Goal: Task Accomplishment & Management: Manage account settings

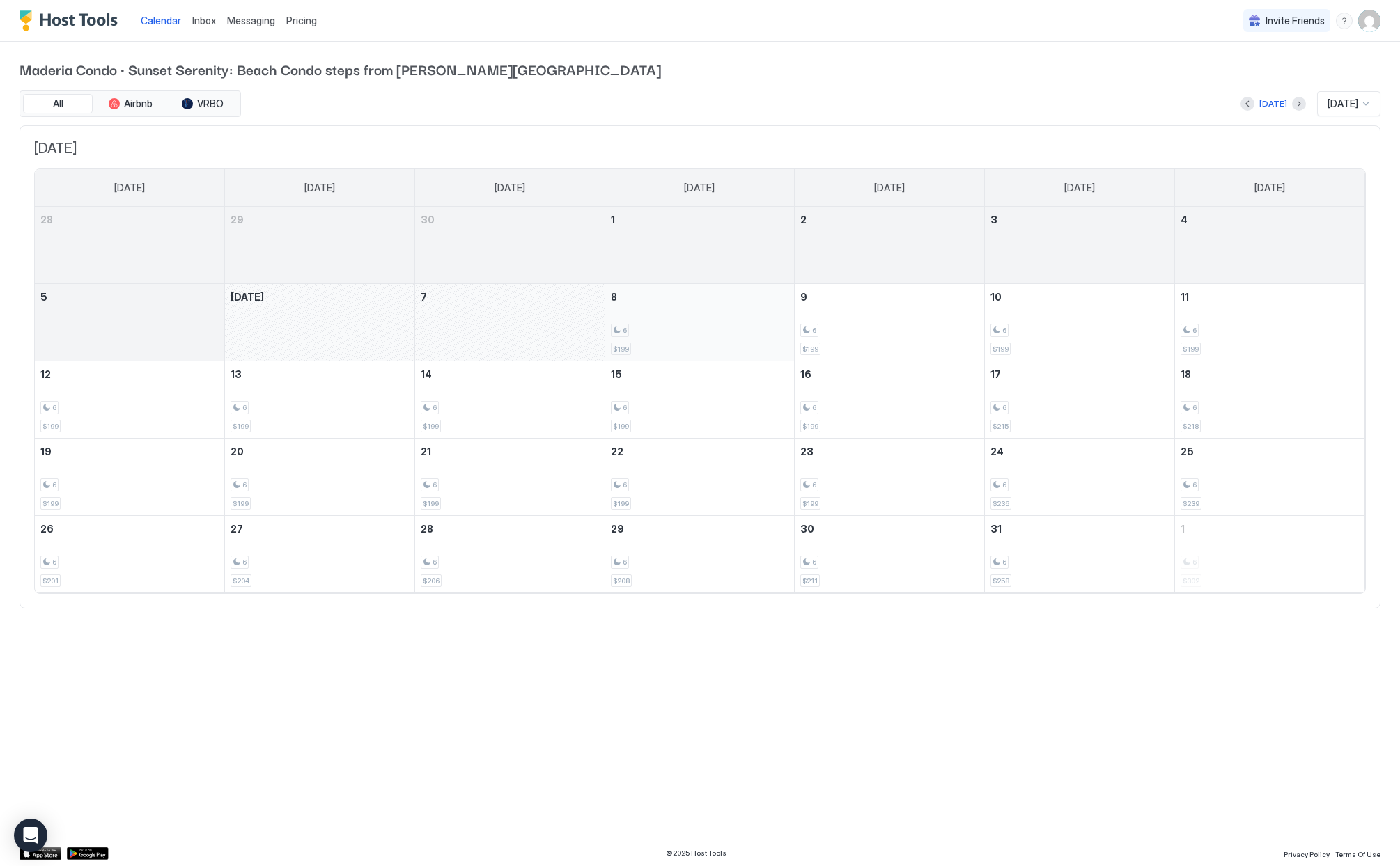
click at [656, 322] on div "6 $199" at bounding box center [700, 322] width 179 height 66
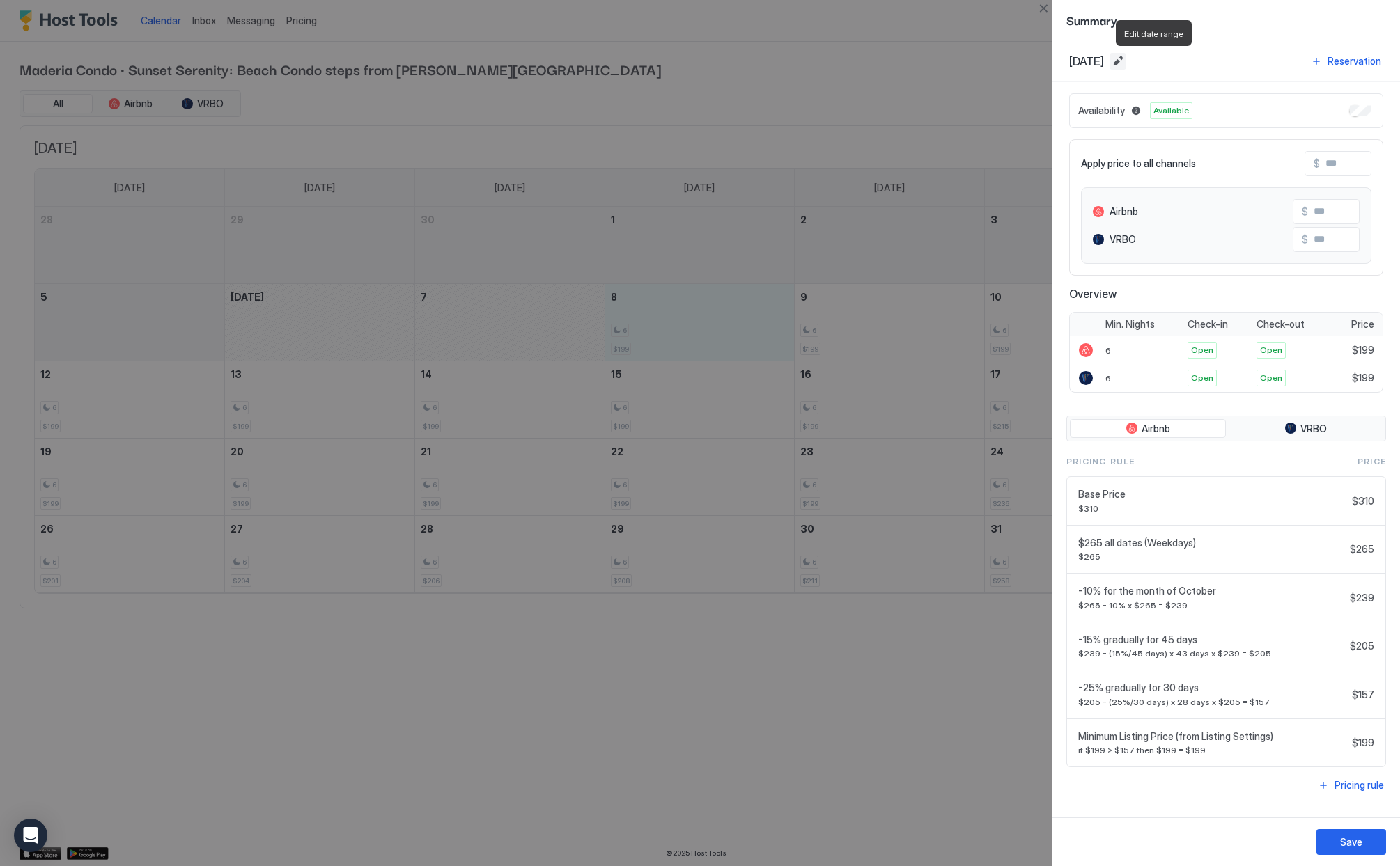
click at [1126, 60] on button "Edit date range" at bounding box center [1117, 61] width 17 height 17
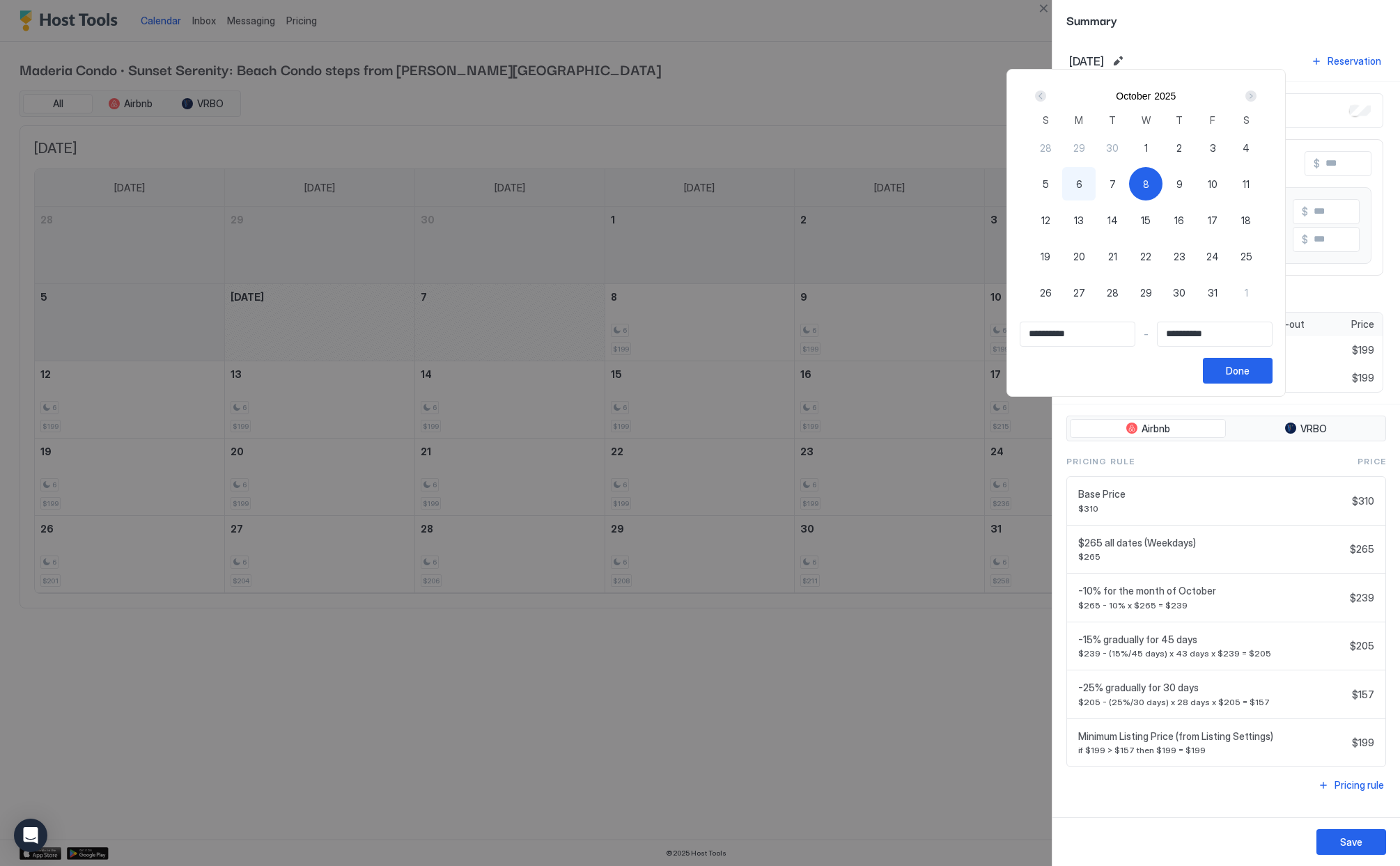
click at [1147, 186] on div "8" at bounding box center [1145, 184] width 33 height 33
click at [1154, 182] on div "8" at bounding box center [1145, 184] width 33 height 33
type input "**********"
click at [1044, 218] on div "12" at bounding box center [1044, 220] width 33 height 33
type input "**********"
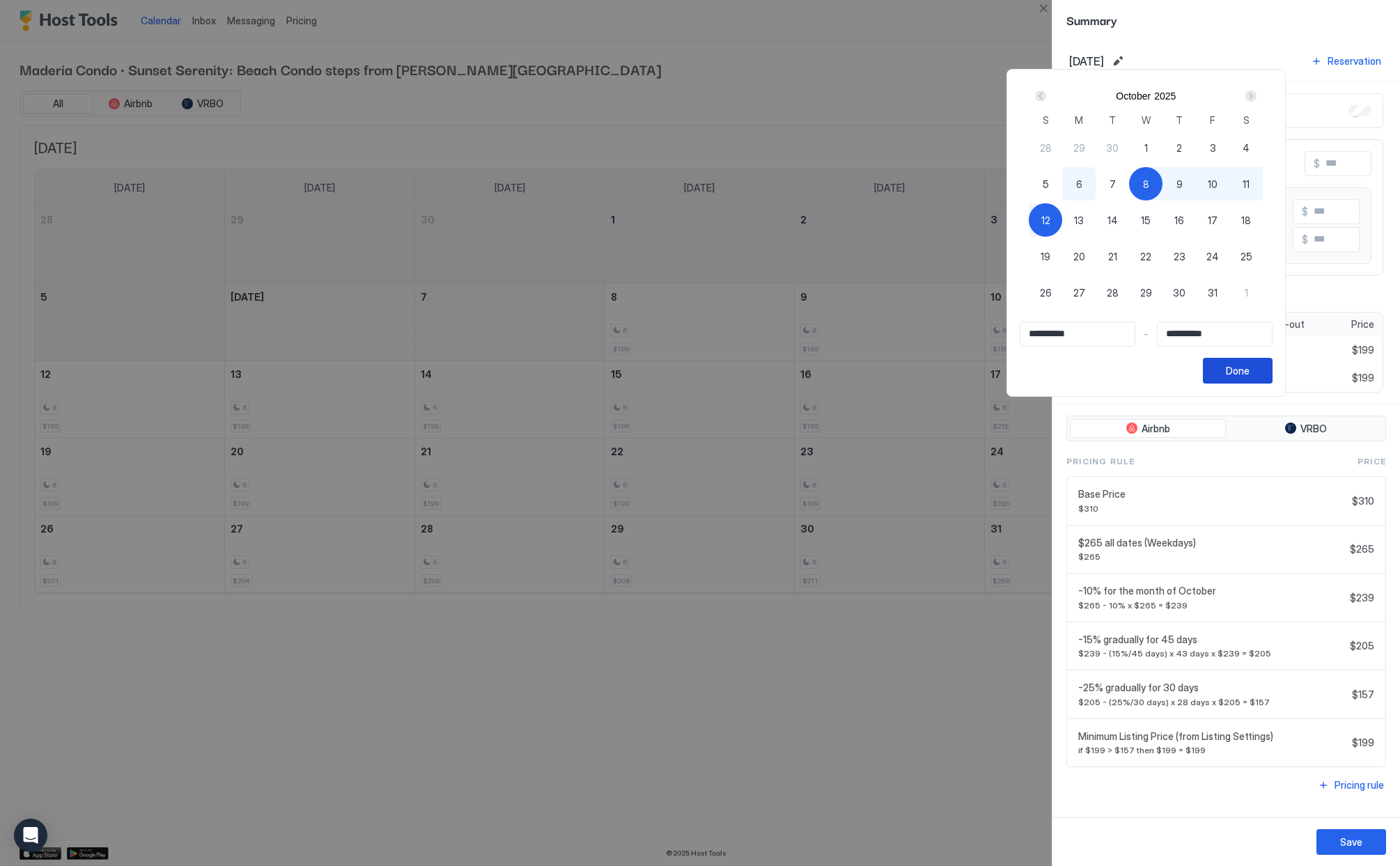
click at [1248, 378] on div "Done" at bounding box center [1238, 371] width 24 height 15
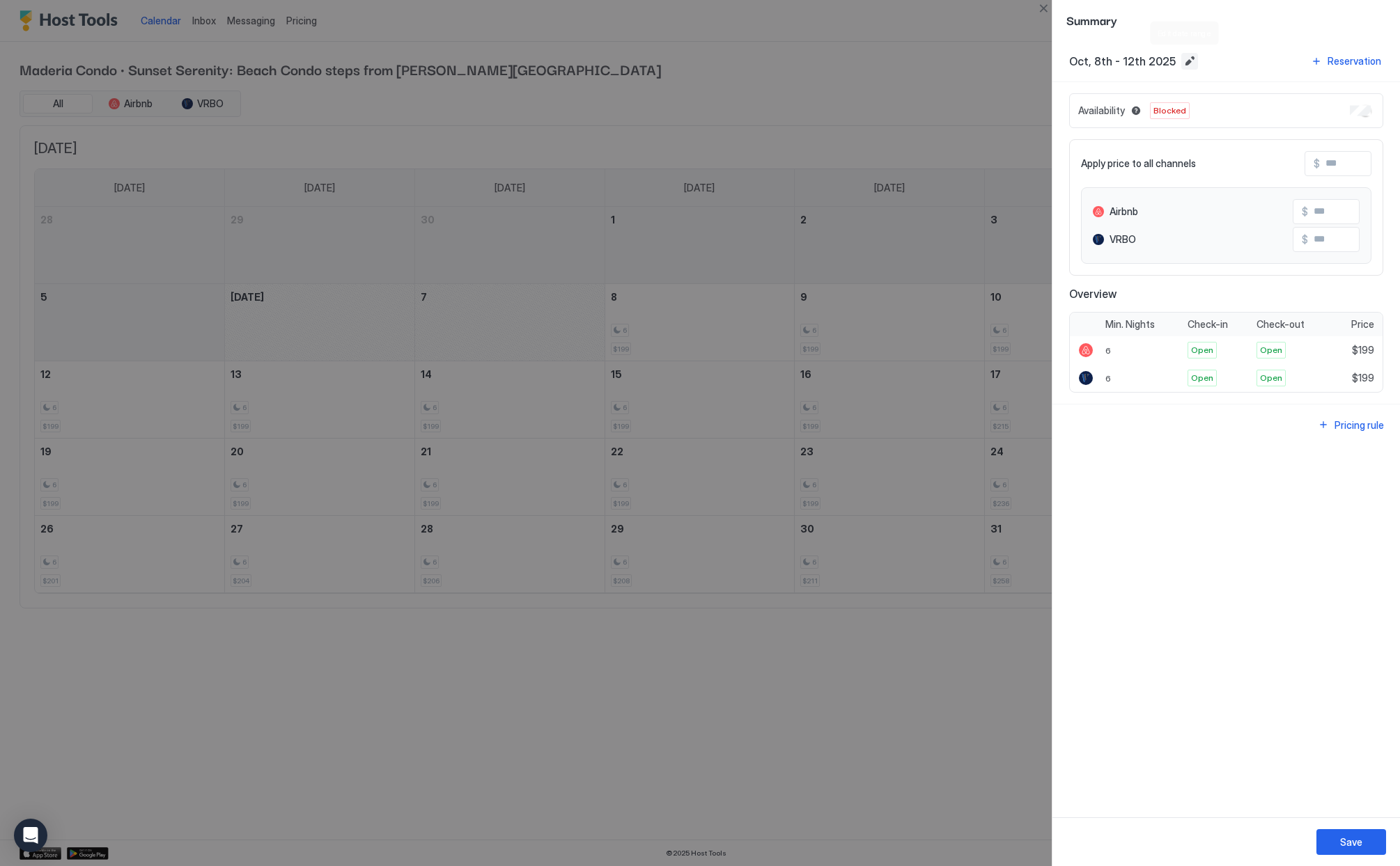
click at [1181, 61] on button "Edit date range" at bounding box center [1189, 61] width 17 height 17
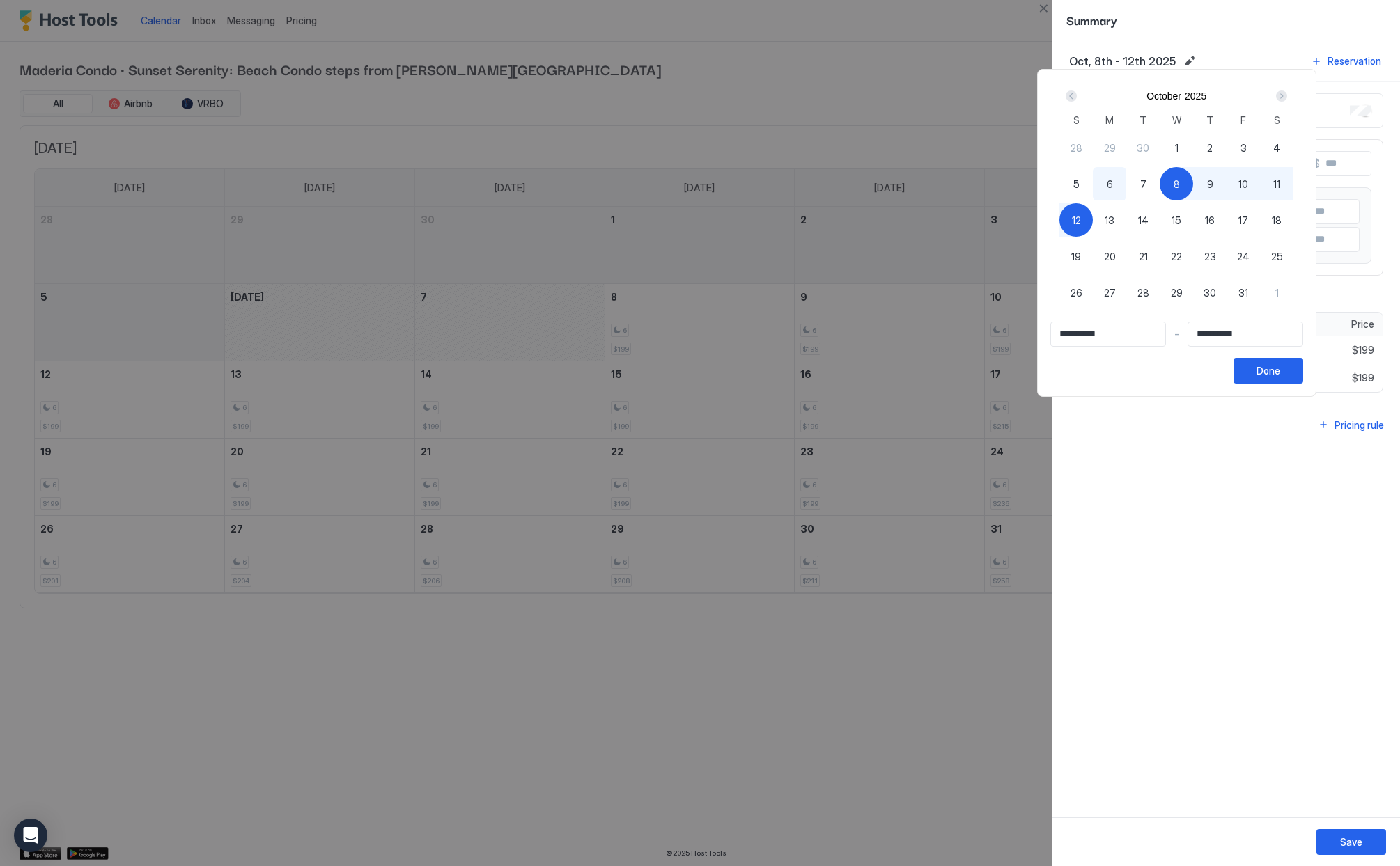
click at [1286, 184] on div "11" at bounding box center [1276, 184] width 33 height 33
click at [1179, 180] on span "8" at bounding box center [1177, 184] width 6 height 15
type input "**********"
click at [1280, 181] on span "11" at bounding box center [1276, 184] width 7 height 15
type input "**********"
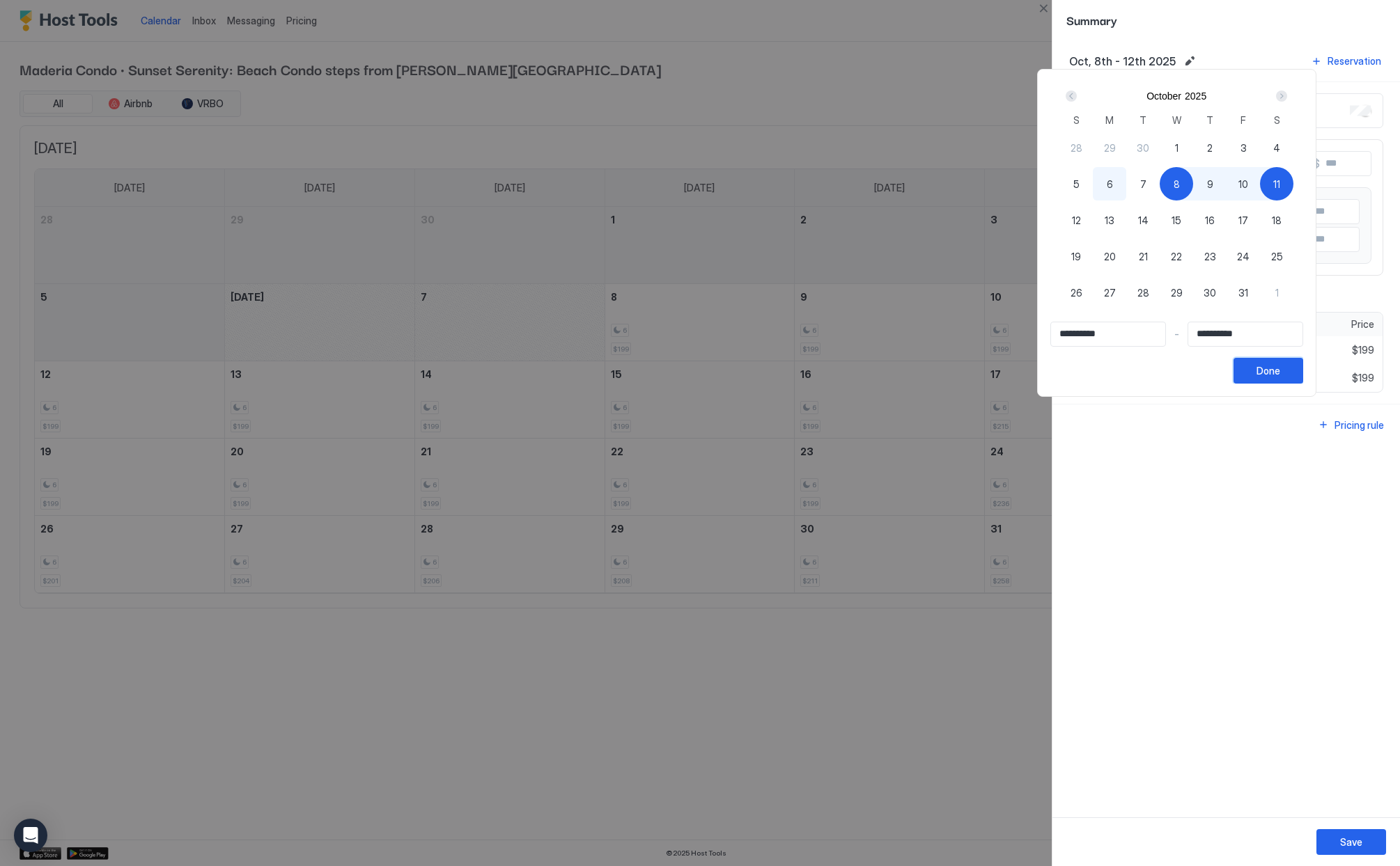
click at [1280, 375] on div "Done" at bounding box center [1268, 371] width 24 height 15
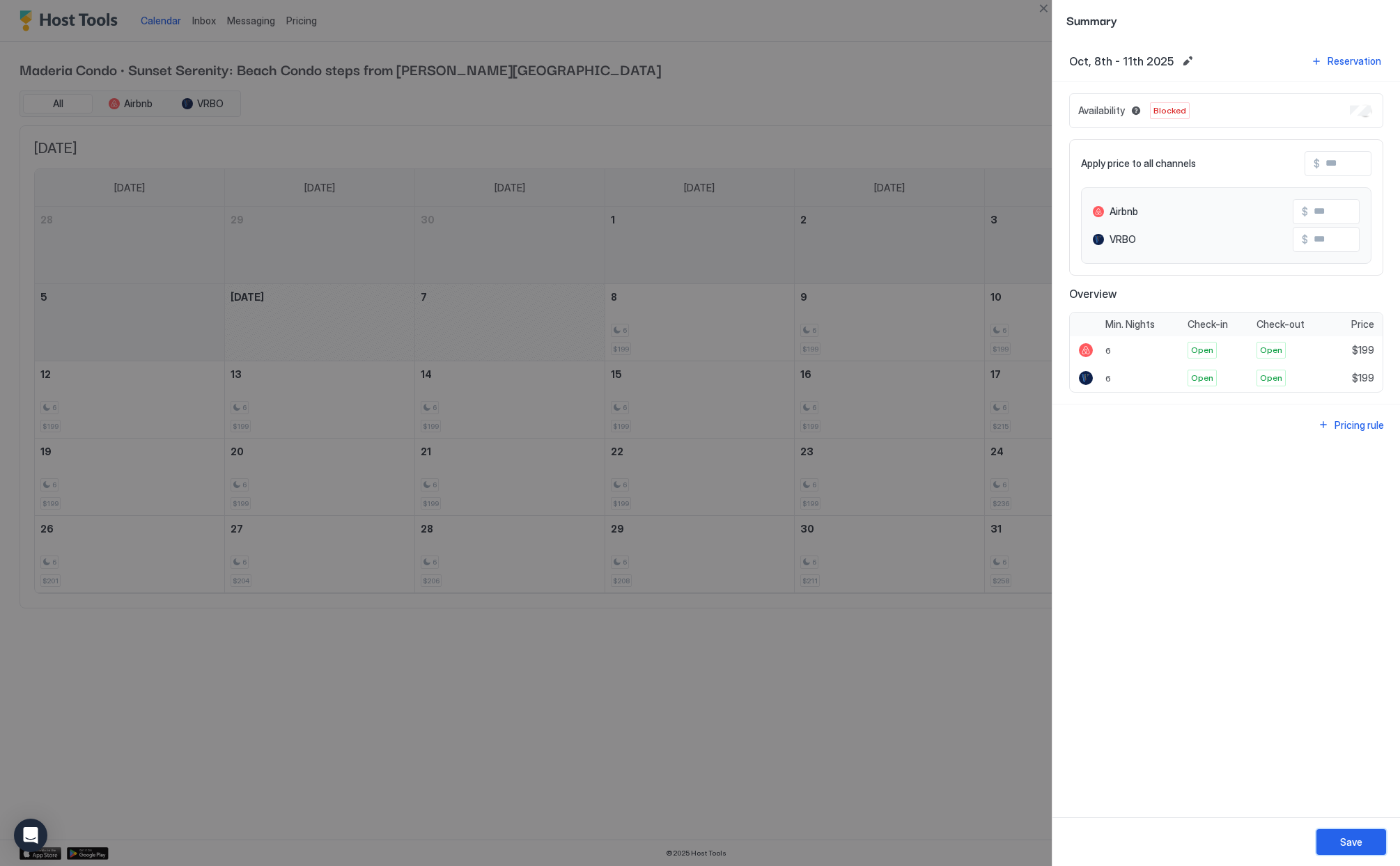
click at [1354, 839] on div "Save" at bounding box center [1351, 842] width 22 height 15
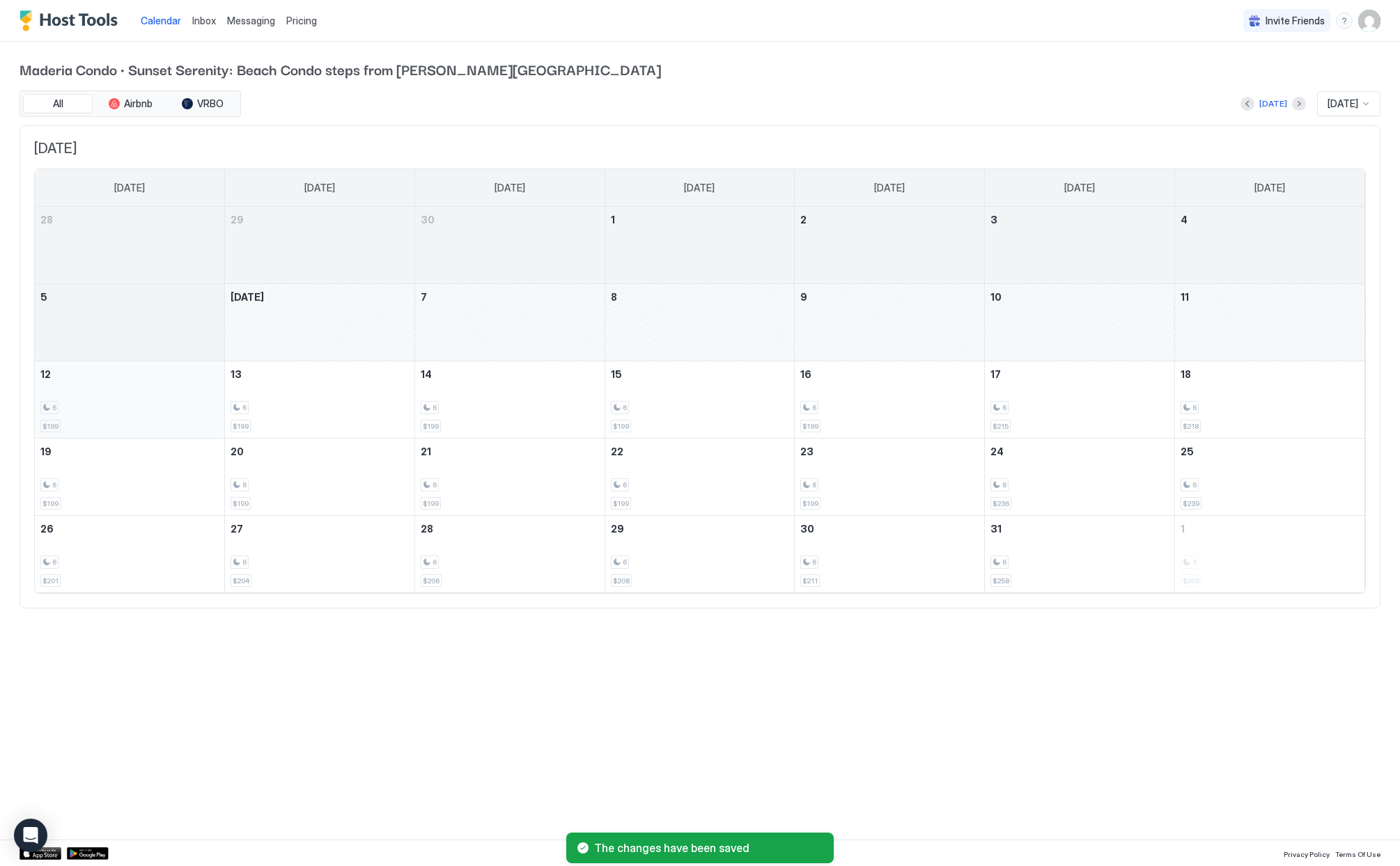
click at [119, 420] on div "6 $199" at bounding box center [130, 400] width 179 height 66
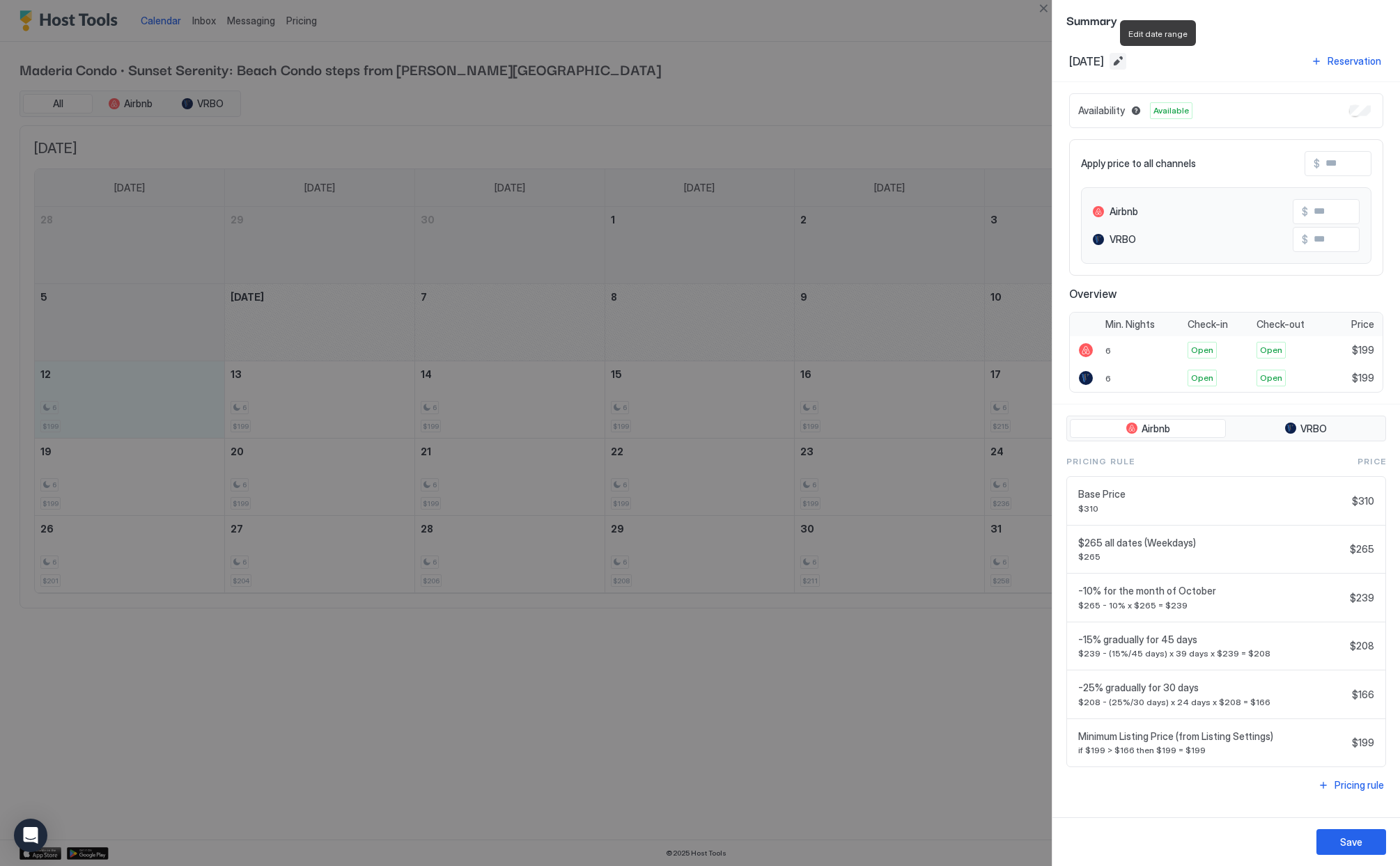
click at [1126, 60] on button "Edit date range" at bounding box center [1117, 61] width 17 height 17
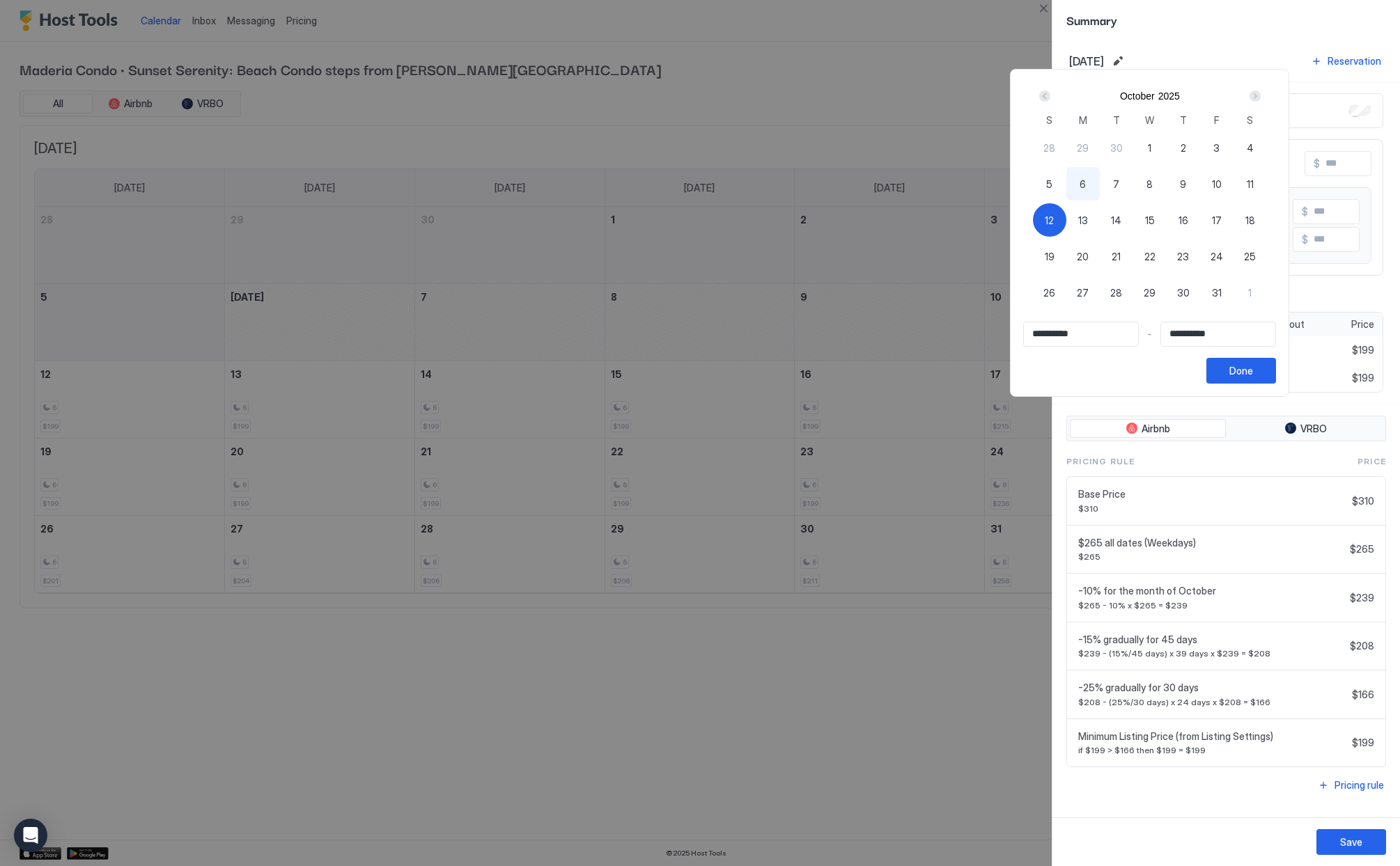
click at [1252, 291] on span "1" at bounding box center [1250, 293] width 4 height 15
type input "**********"
click at [1059, 220] on div "12" at bounding box center [1049, 220] width 33 height 33
type input "**********"
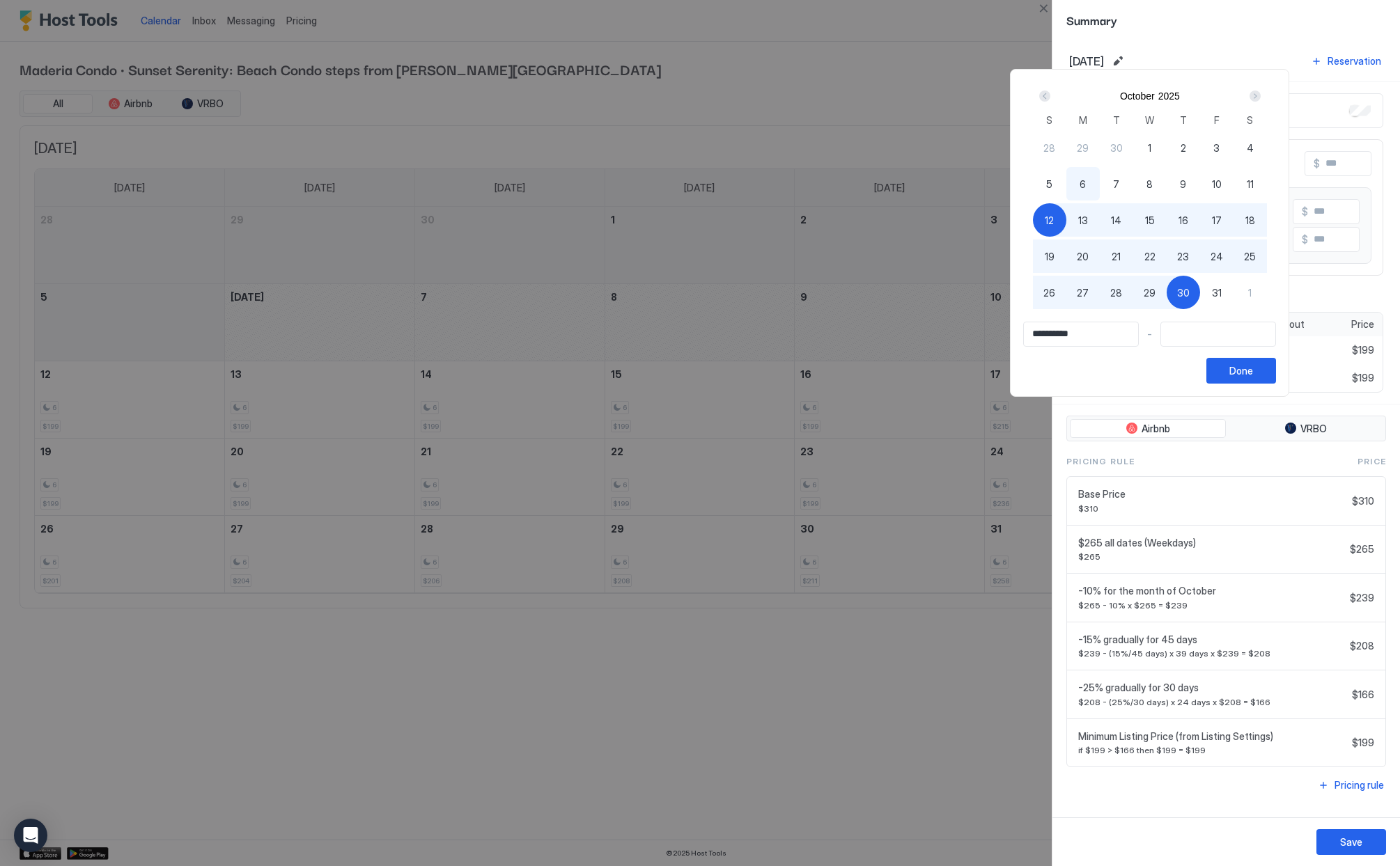
click at [1194, 294] on div "30" at bounding box center [1182, 292] width 33 height 33
type input "**********"
click at [1252, 373] on div "Done" at bounding box center [1241, 371] width 24 height 15
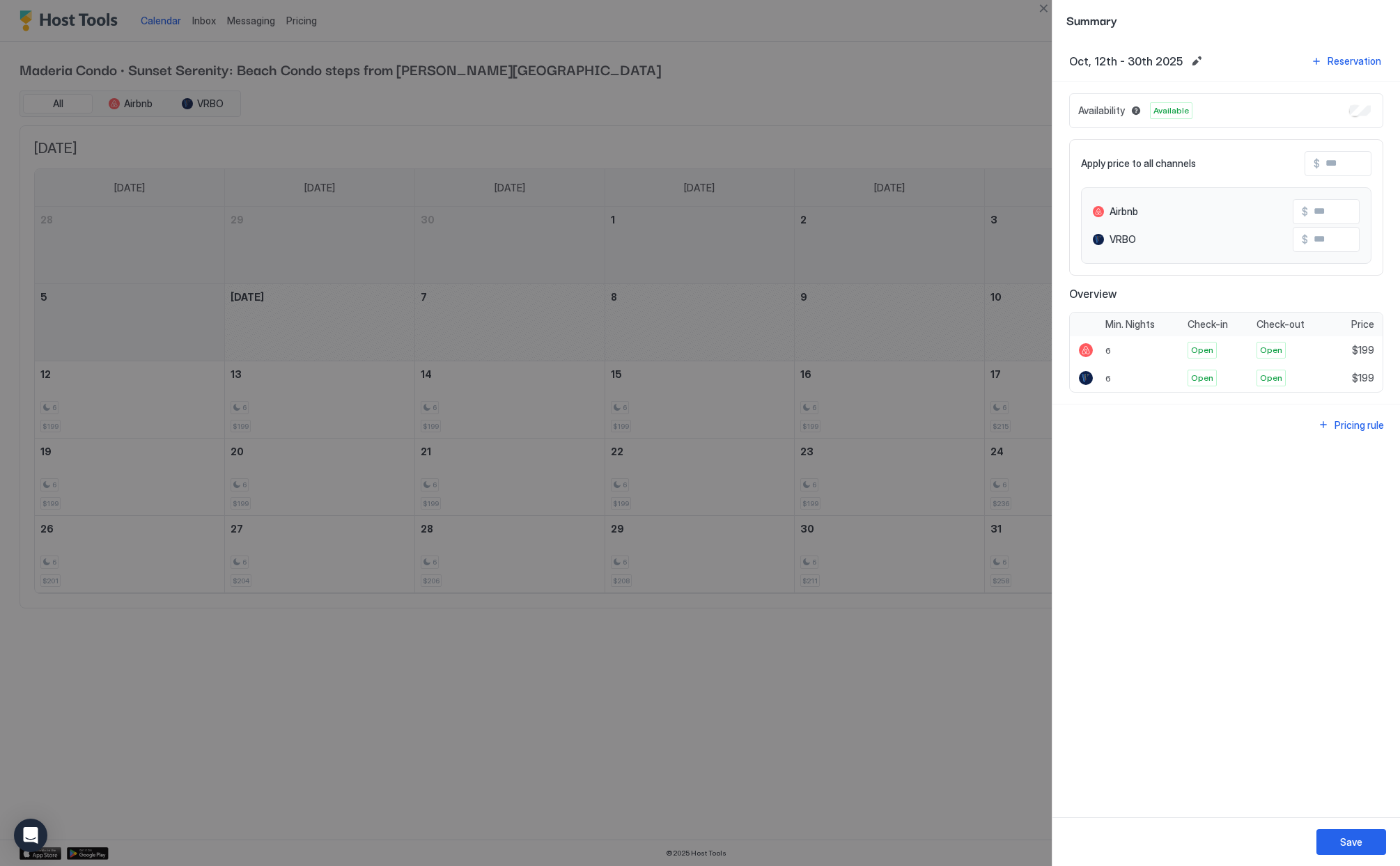
click at [1328, 167] on input "Input Field" at bounding box center [1375, 164] width 111 height 24
type input "*"
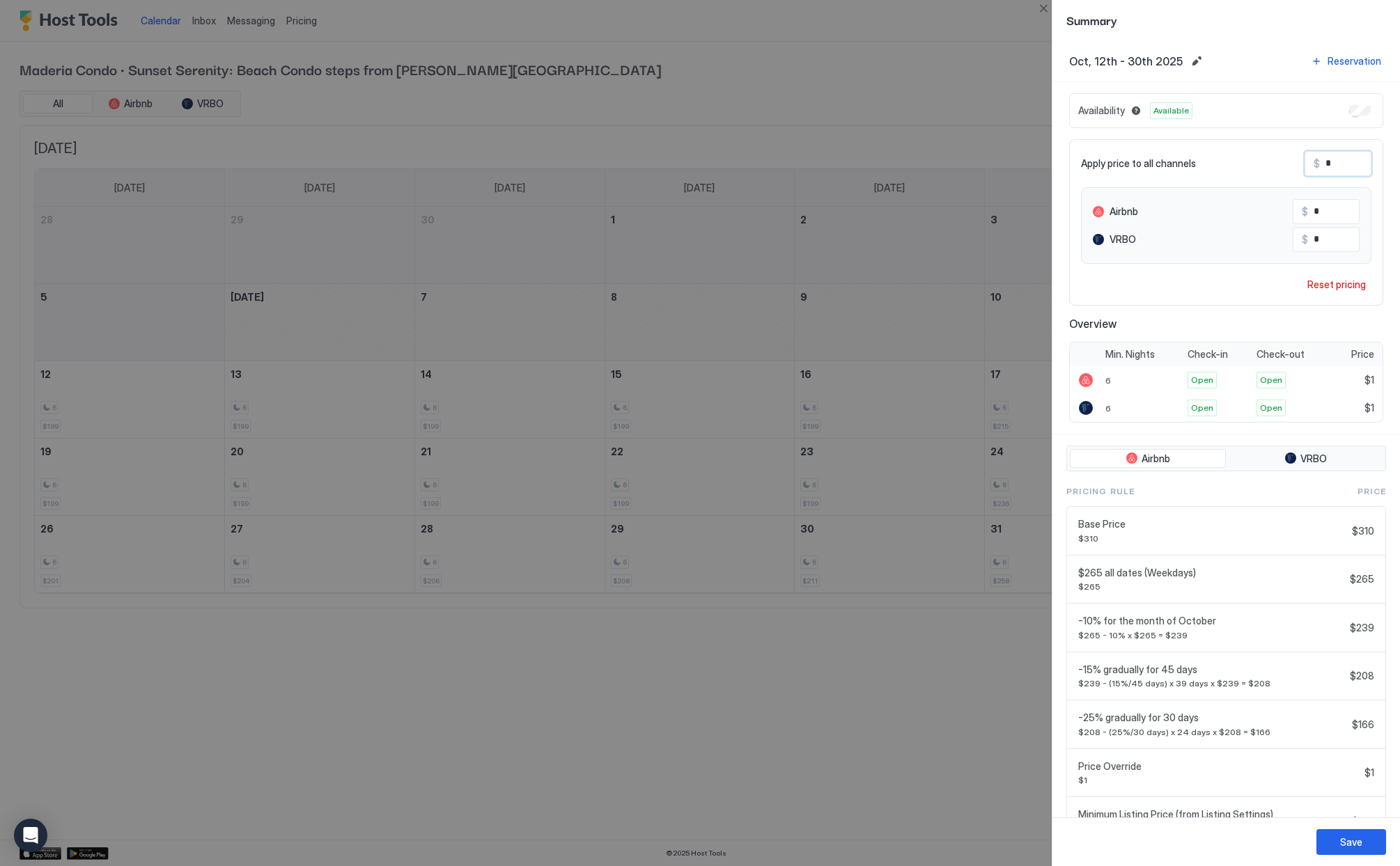
type input "**"
type input "*"
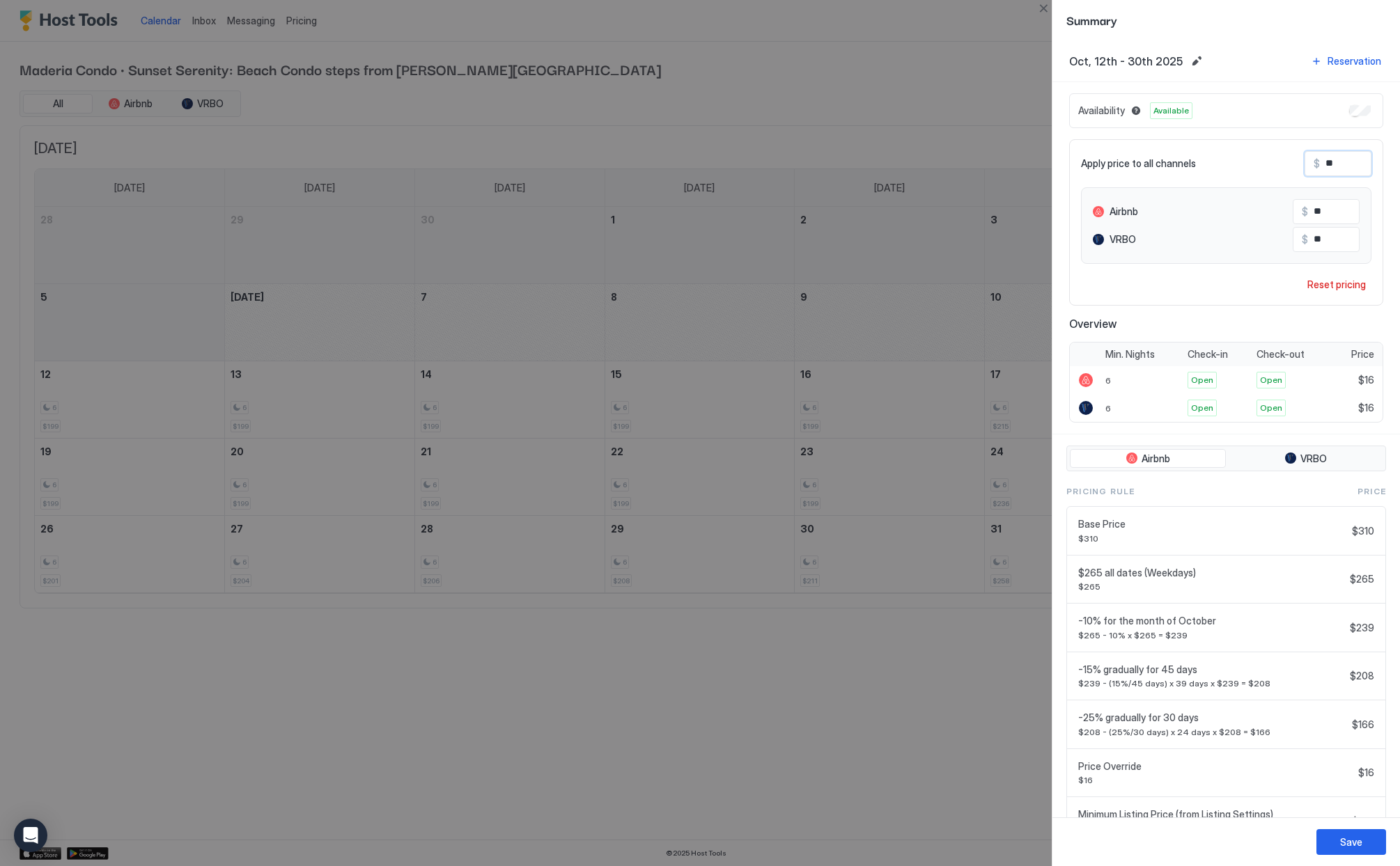
type input "*"
type input "**"
type input "***"
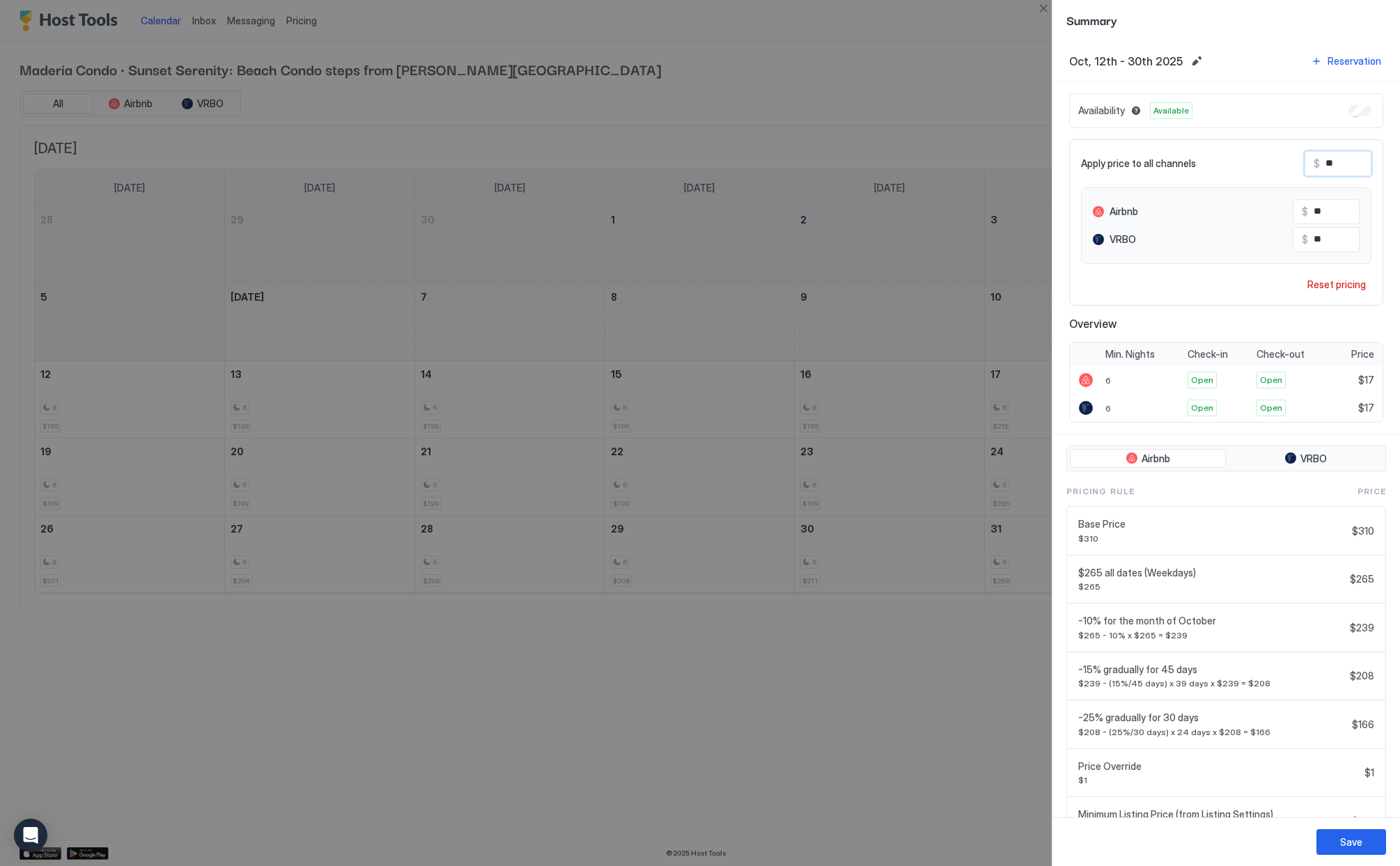
type input "***"
click at [1270, 294] on div "Apply price to all channels $ *** Airbnb $ *** VRBO $ *** Reset pricing" at bounding box center [1226, 223] width 314 height 167
click at [1362, 843] on button "Save" at bounding box center [1351, 842] width 69 height 26
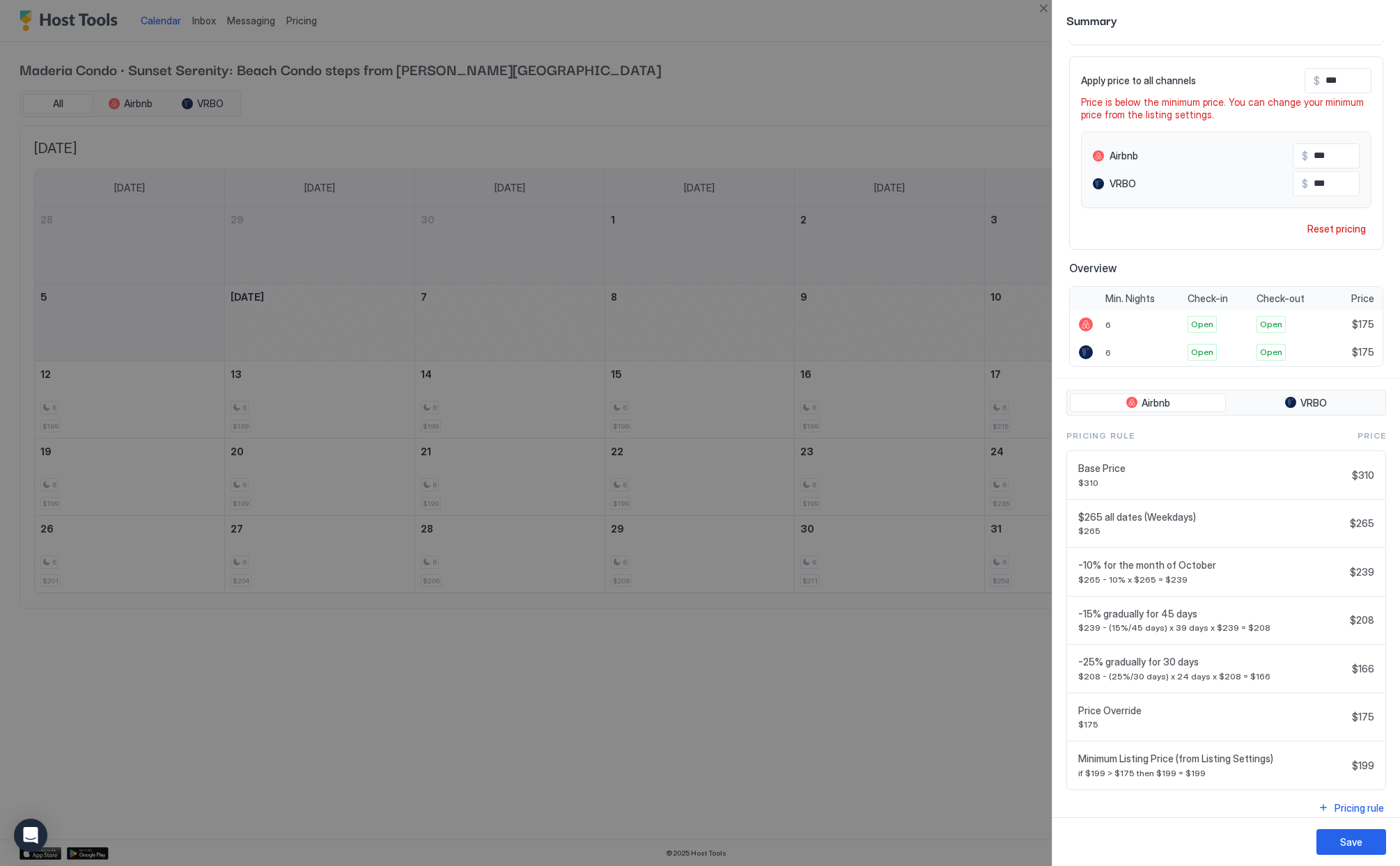
scroll to position [94, 0]
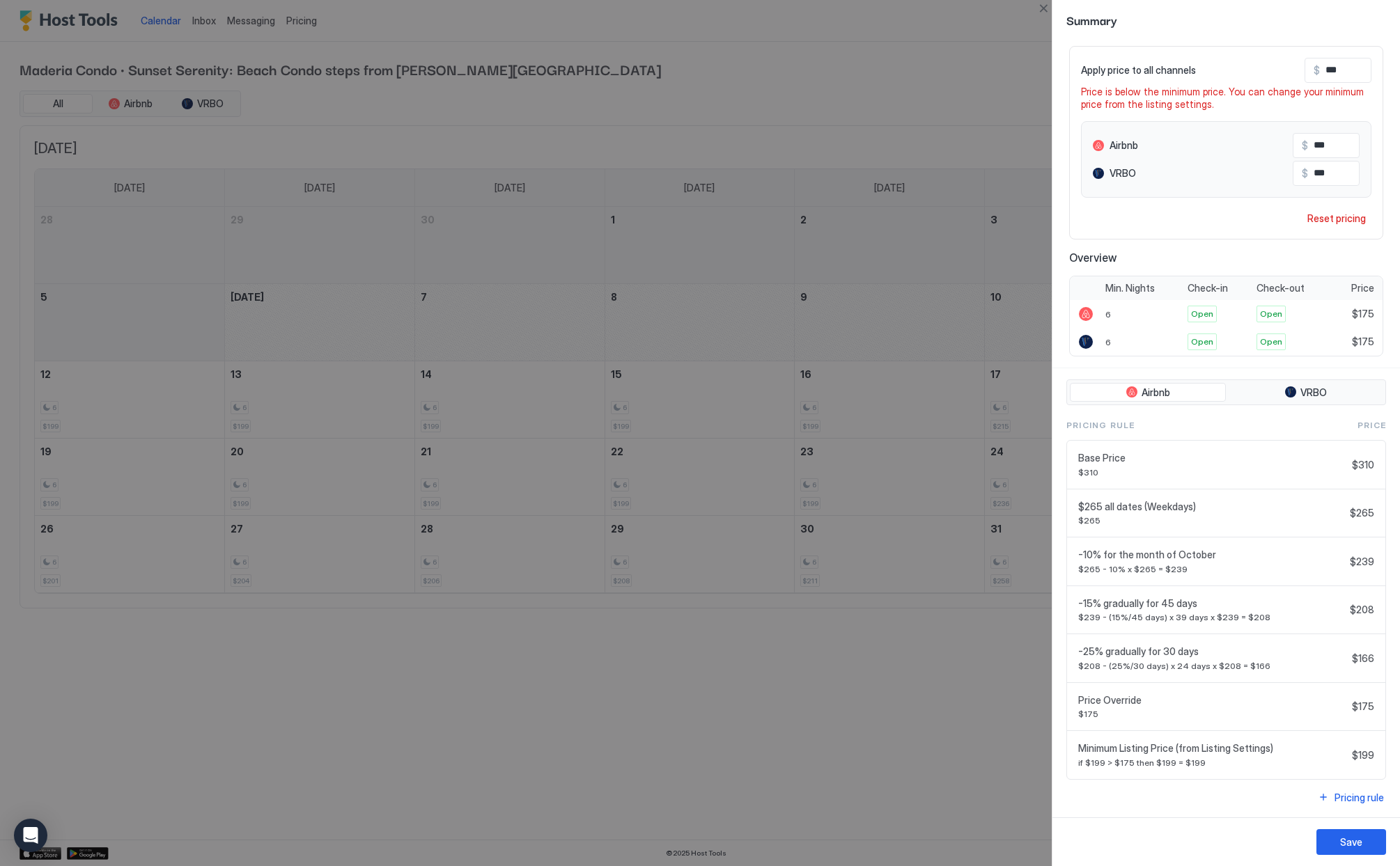
click at [1351, 755] on span "$199" at bounding box center [1362, 755] width 22 height 13
click at [1359, 836] on div "Save" at bounding box center [1351, 842] width 22 height 15
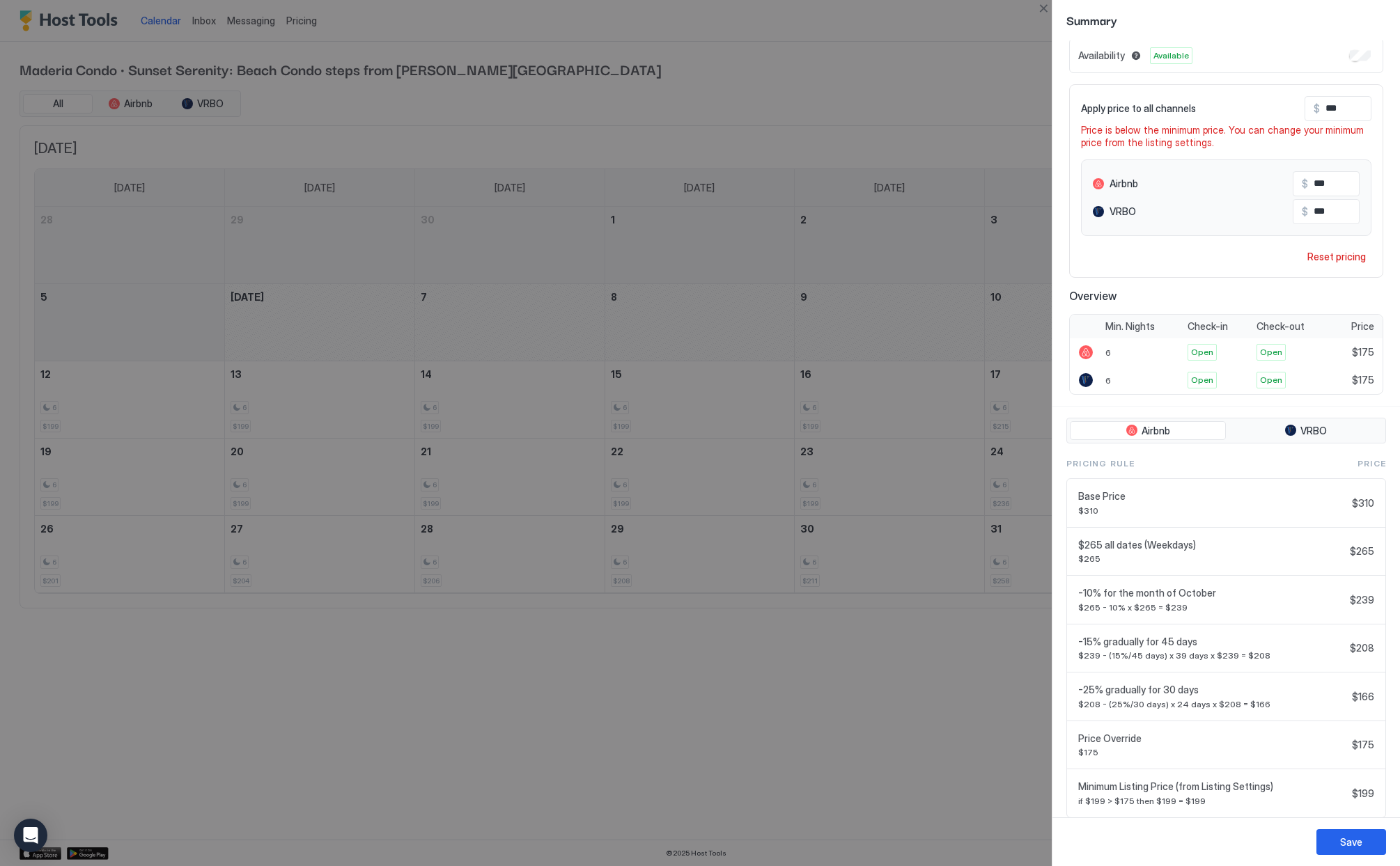
scroll to position [0, 0]
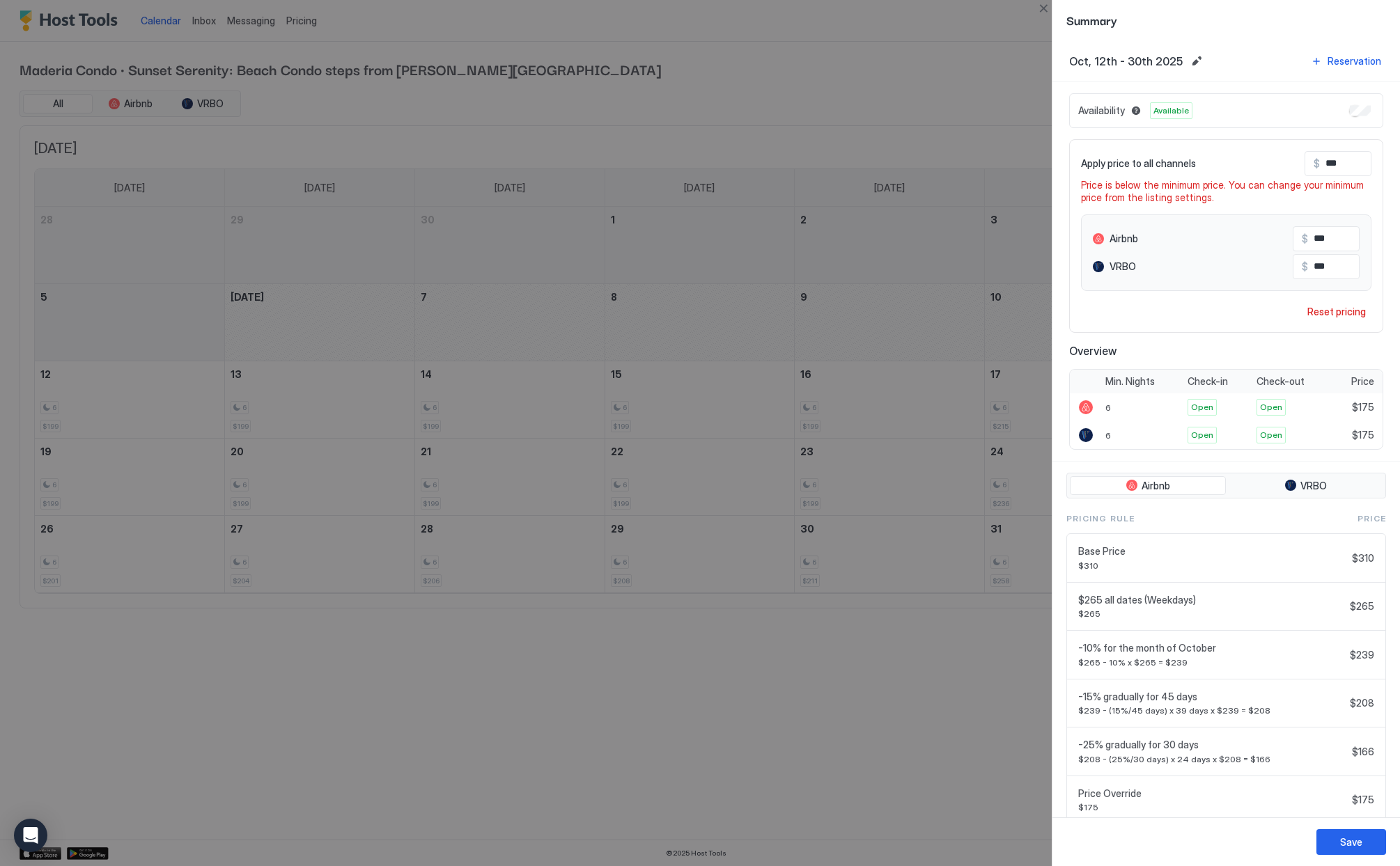
click at [1002, 18] on div at bounding box center [700, 433] width 1400 height 866
click at [301, 18] on div at bounding box center [700, 433] width 1400 height 866
click at [1045, 10] on button "Close" at bounding box center [1043, 8] width 17 height 17
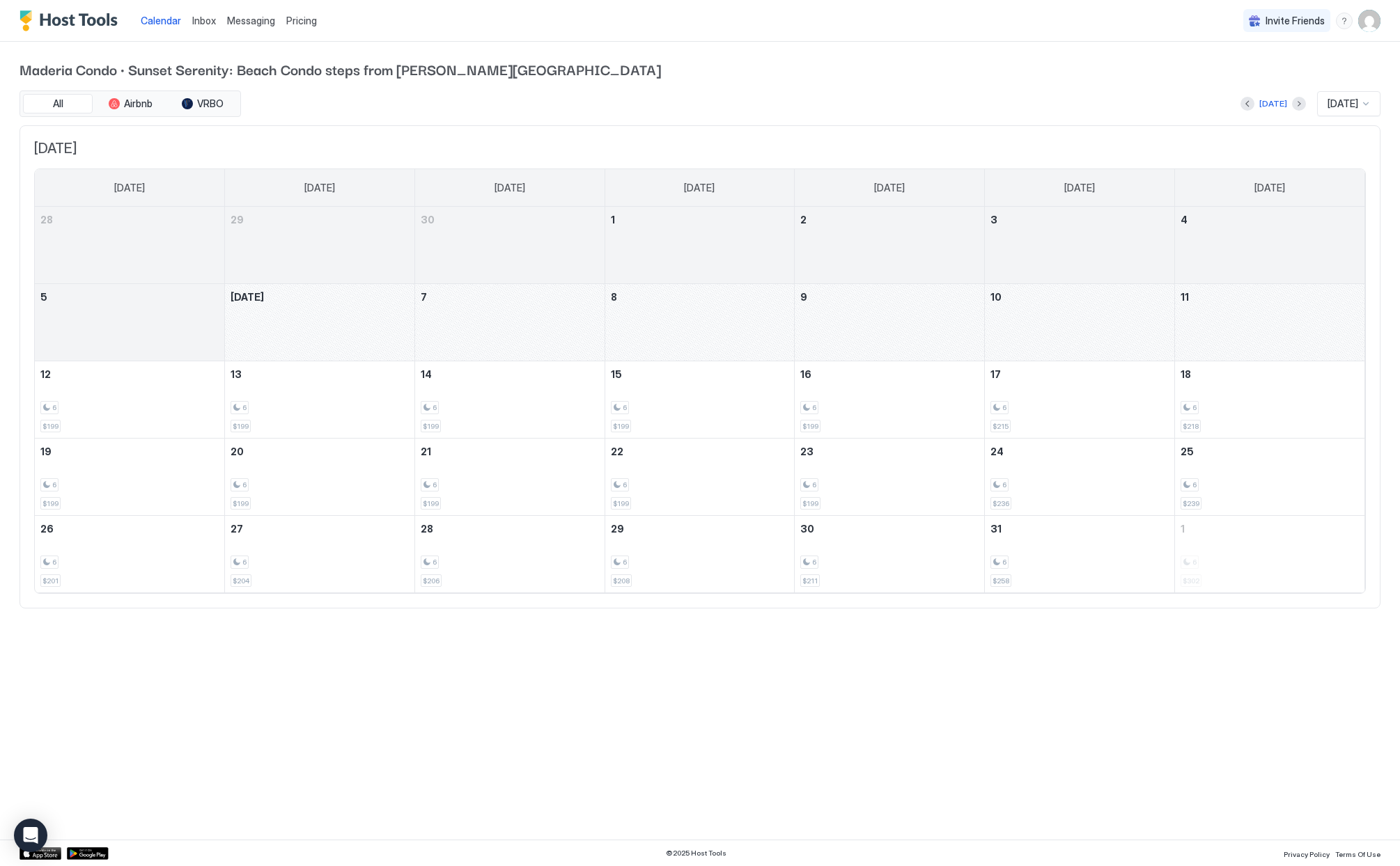
click at [673, 84] on div "Maderia Condo · Sunset Serenity: Beach Condo steps from [PERSON_NAME][GEOGRAPHI…" at bounding box center [699, 333] width 1361 height 583
click at [152, 22] on span "Calendar" at bounding box center [161, 21] width 41 height 12
click at [1367, 103] on div at bounding box center [1365, 103] width 11 height 11
click at [1334, 159] on div "[DATE]" at bounding box center [1349, 154] width 62 height 27
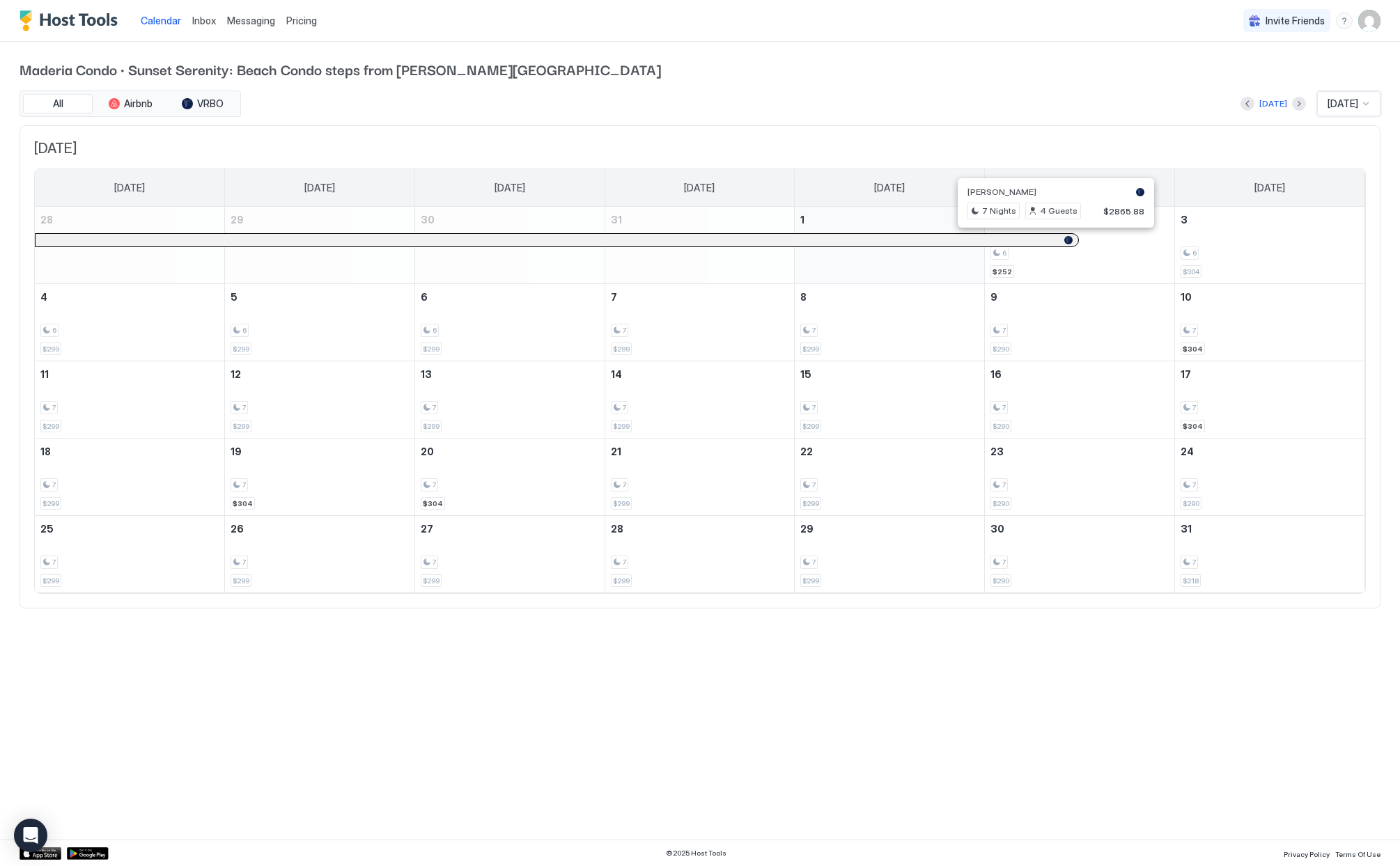
click at [1050, 240] on div at bounding box center [1049, 240] width 11 height 11
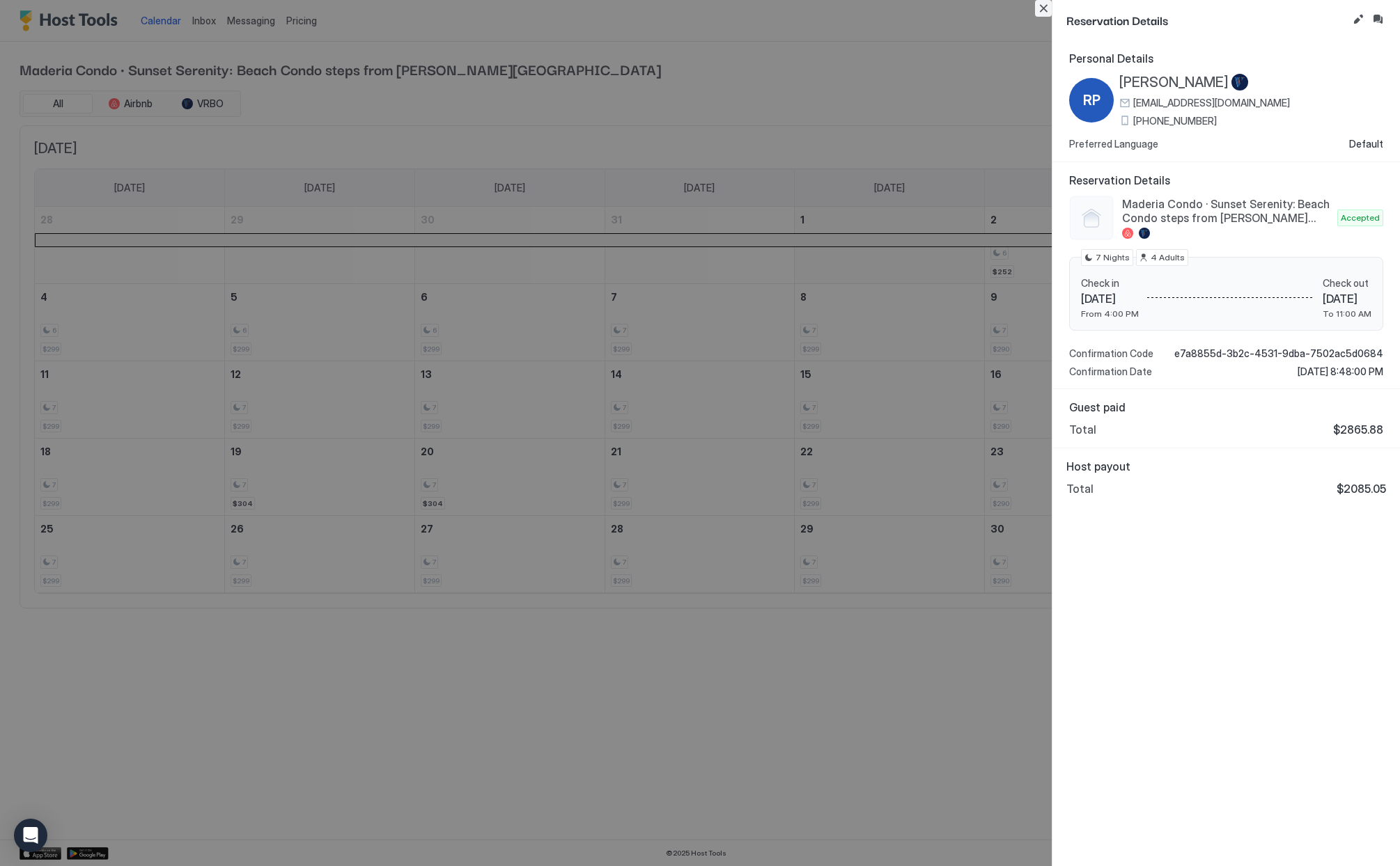
click at [1038, 6] on button "Close" at bounding box center [1043, 8] width 17 height 17
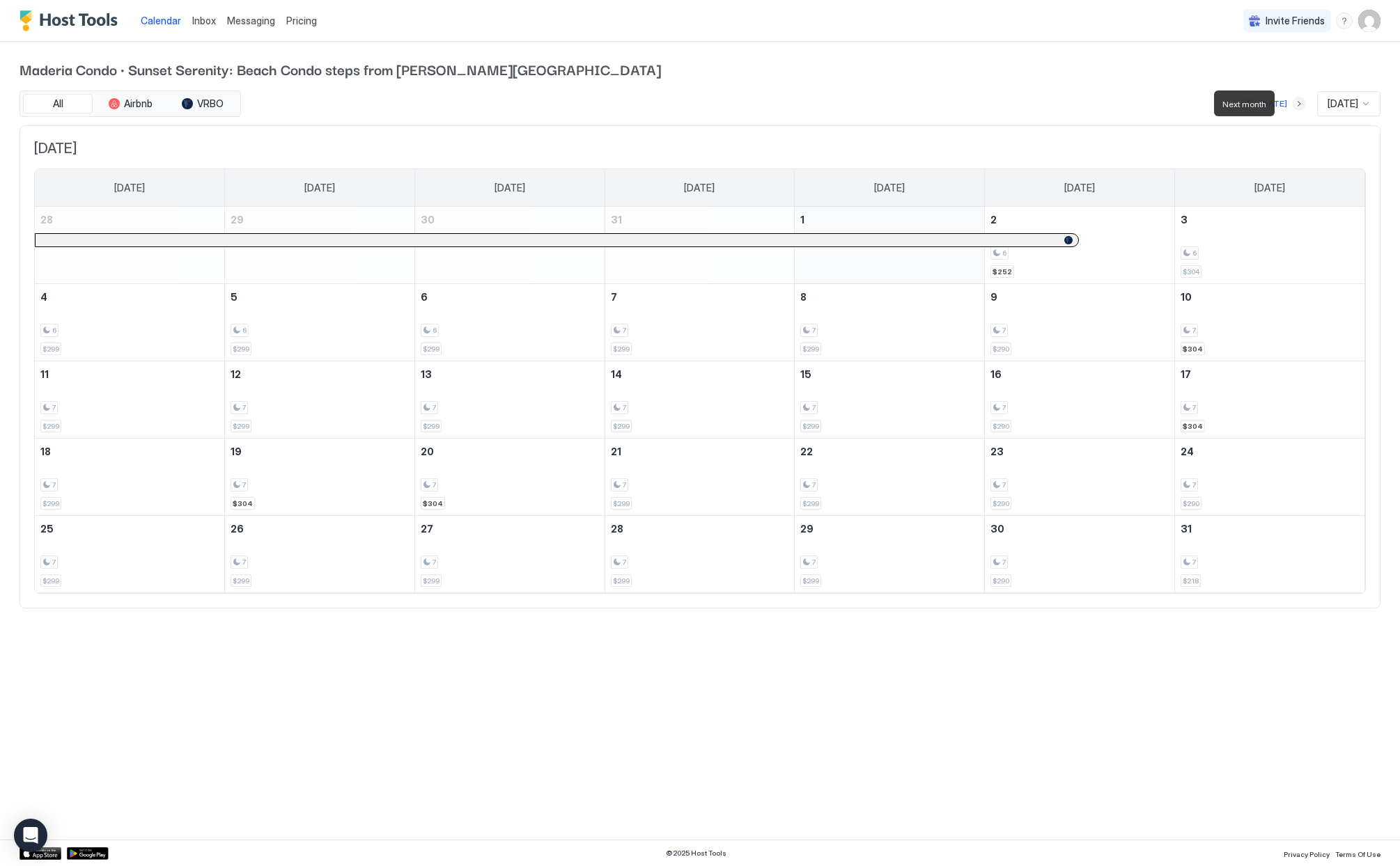
click at [1292, 103] on button "Next month" at bounding box center [1298, 103] width 14 height 14
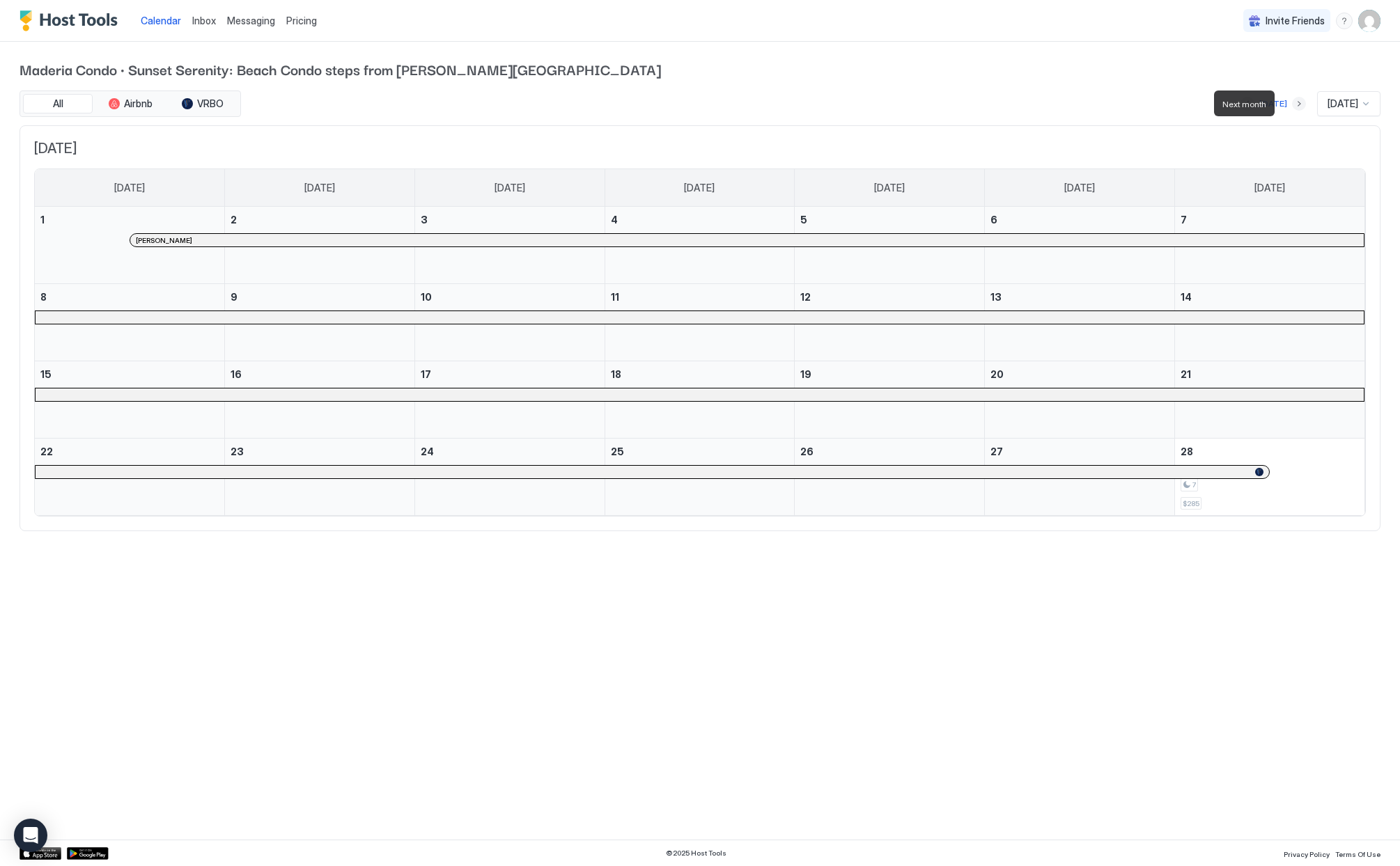
click at [1292, 103] on button "Next month" at bounding box center [1298, 103] width 14 height 14
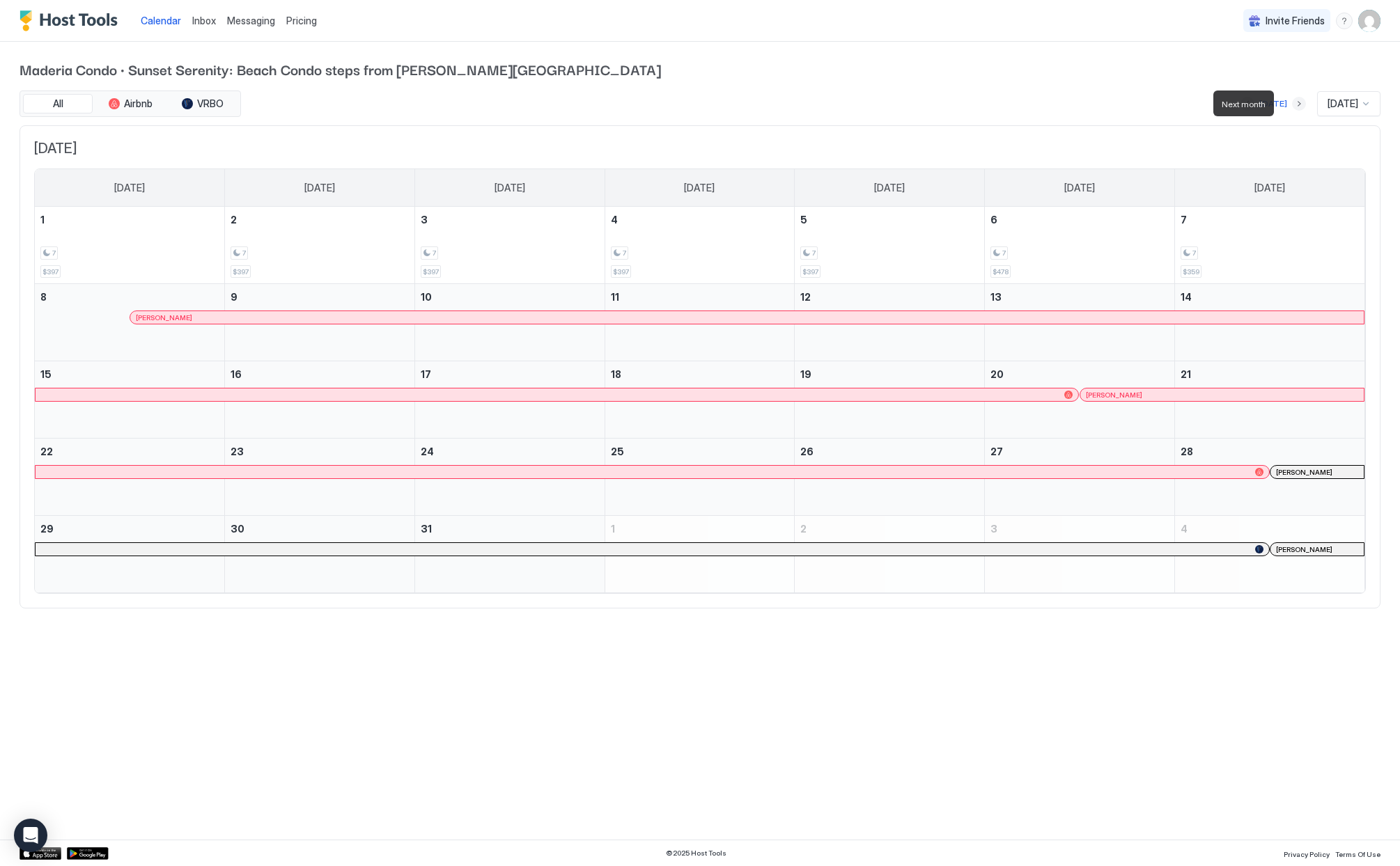
click at [1292, 106] on button "Next month" at bounding box center [1298, 103] width 14 height 14
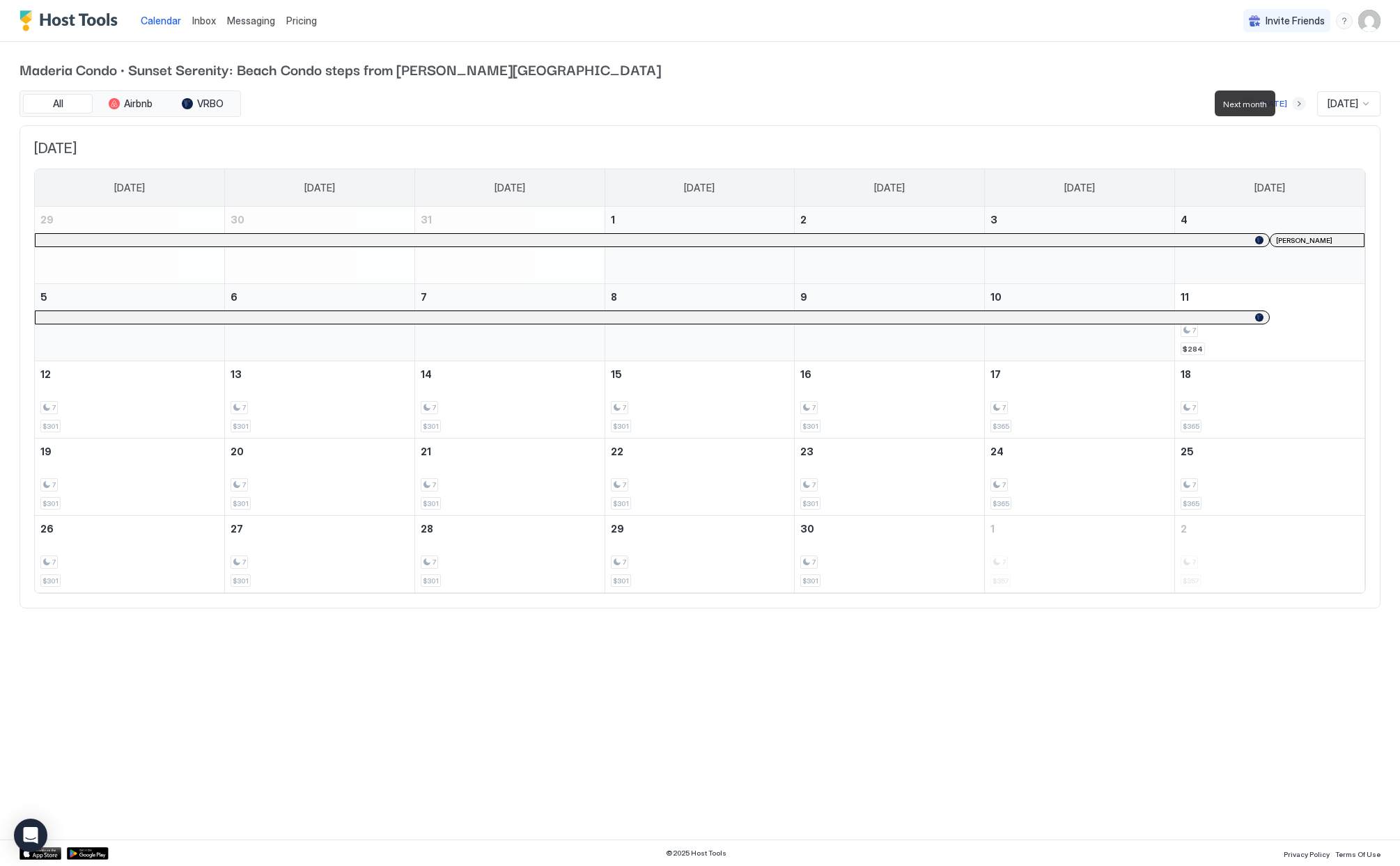
click at [1292, 100] on button "Next month" at bounding box center [1298, 103] width 14 height 14
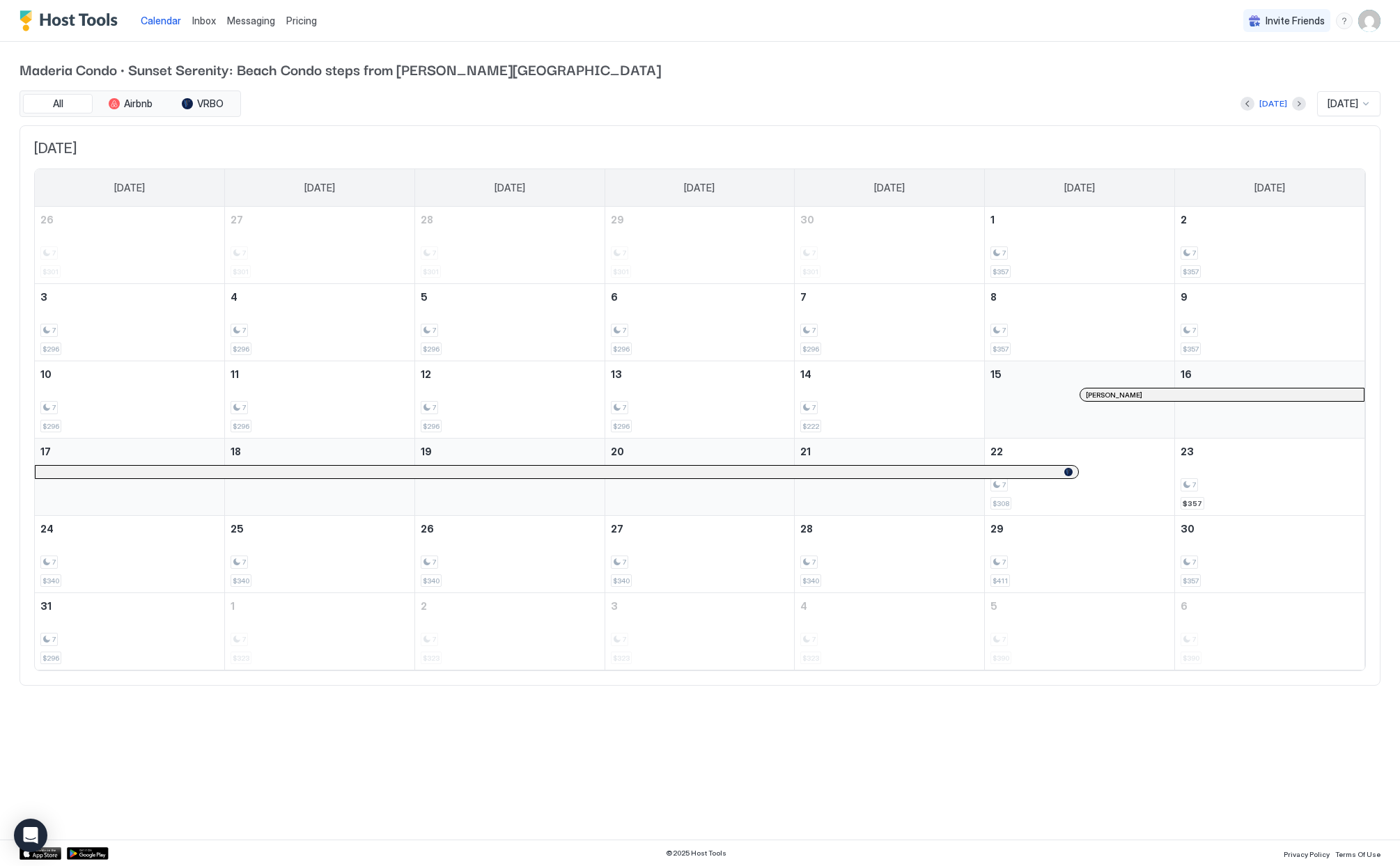
click at [935, 86] on div "Maderia Condo · Sunset Serenity: Beach Condo steps from [PERSON_NAME][GEOGRAPHI…" at bounding box center [699, 373] width 1361 height 661
click at [87, 16] on img "Host Tools Logo" at bounding box center [72, 21] width 105 height 21
click at [72, 21] on img "Host Tools Logo" at bounding box center [72, 21] width 105 height 21
click at [1362, 26] on img "User profile" at bounding box center [1369, 21] width 22 height 22
click at [1253, 75] on span "Settings" at bounding box center [1244, 77] width 38 height 13
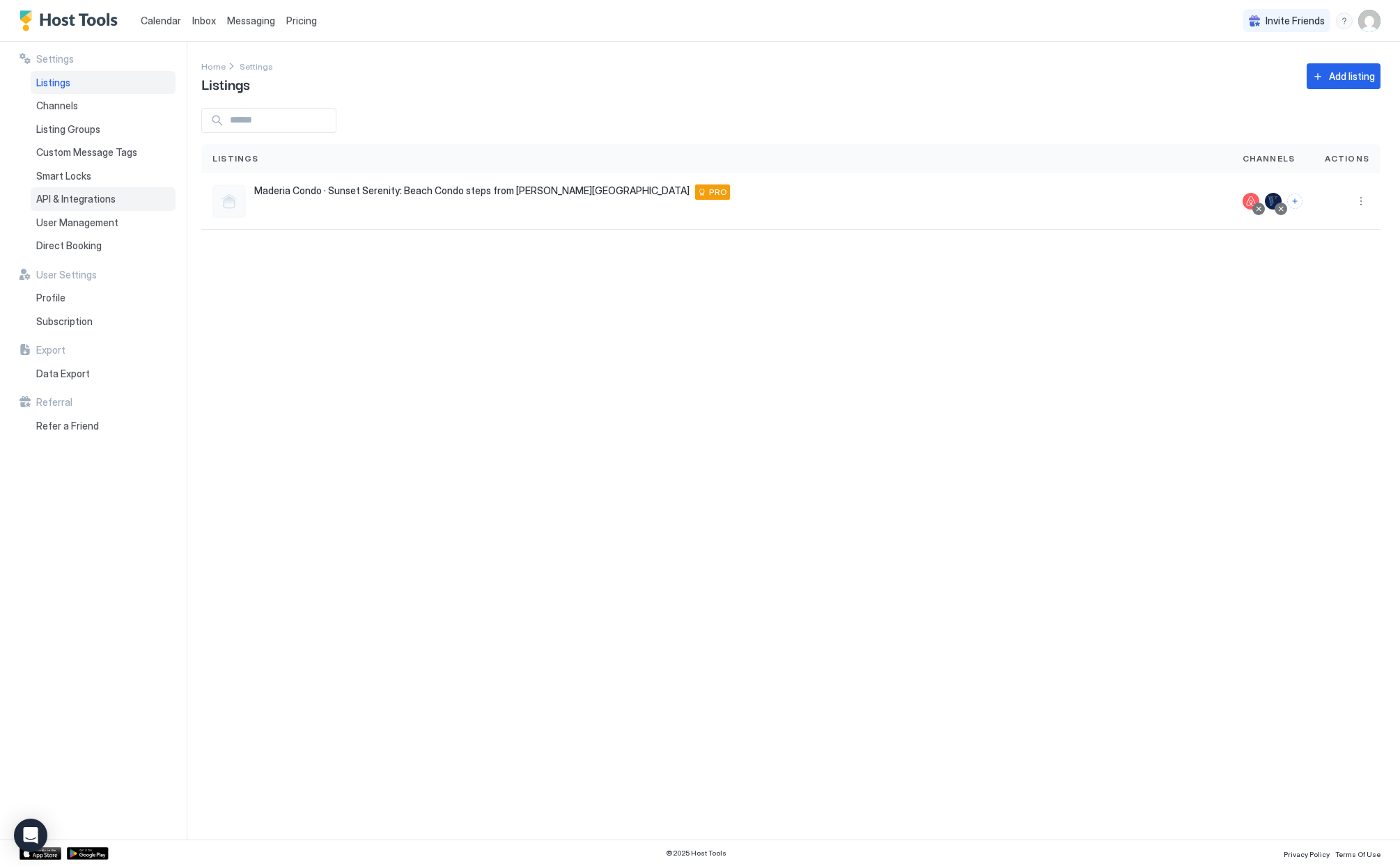
click at [51, 201] on span "API & Integrations" at bounding box center [76, 199] width 80 height 13
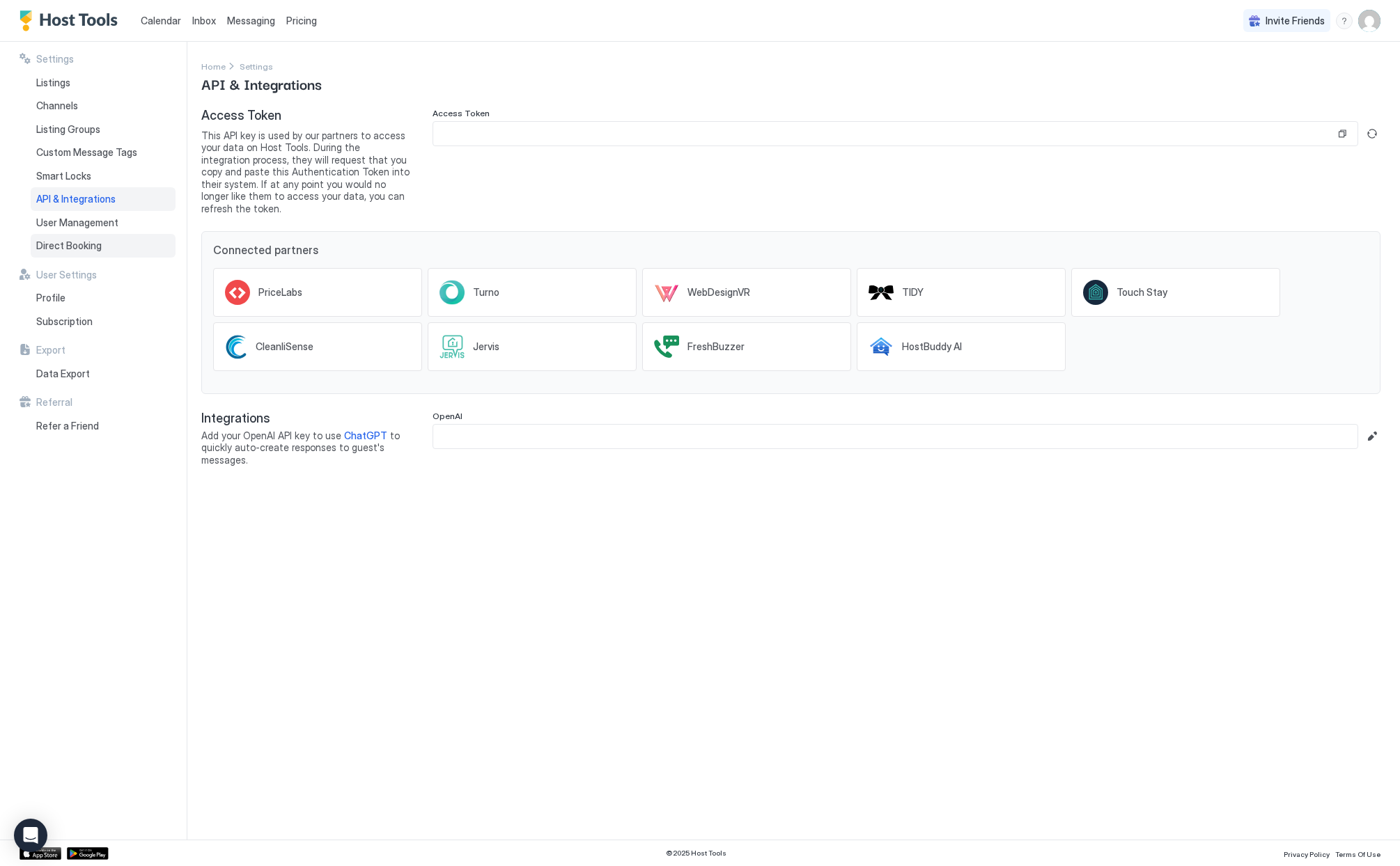
click at [63, 247] on span "Direct Booking" at bounding box center [69, 246] width 66 height 13
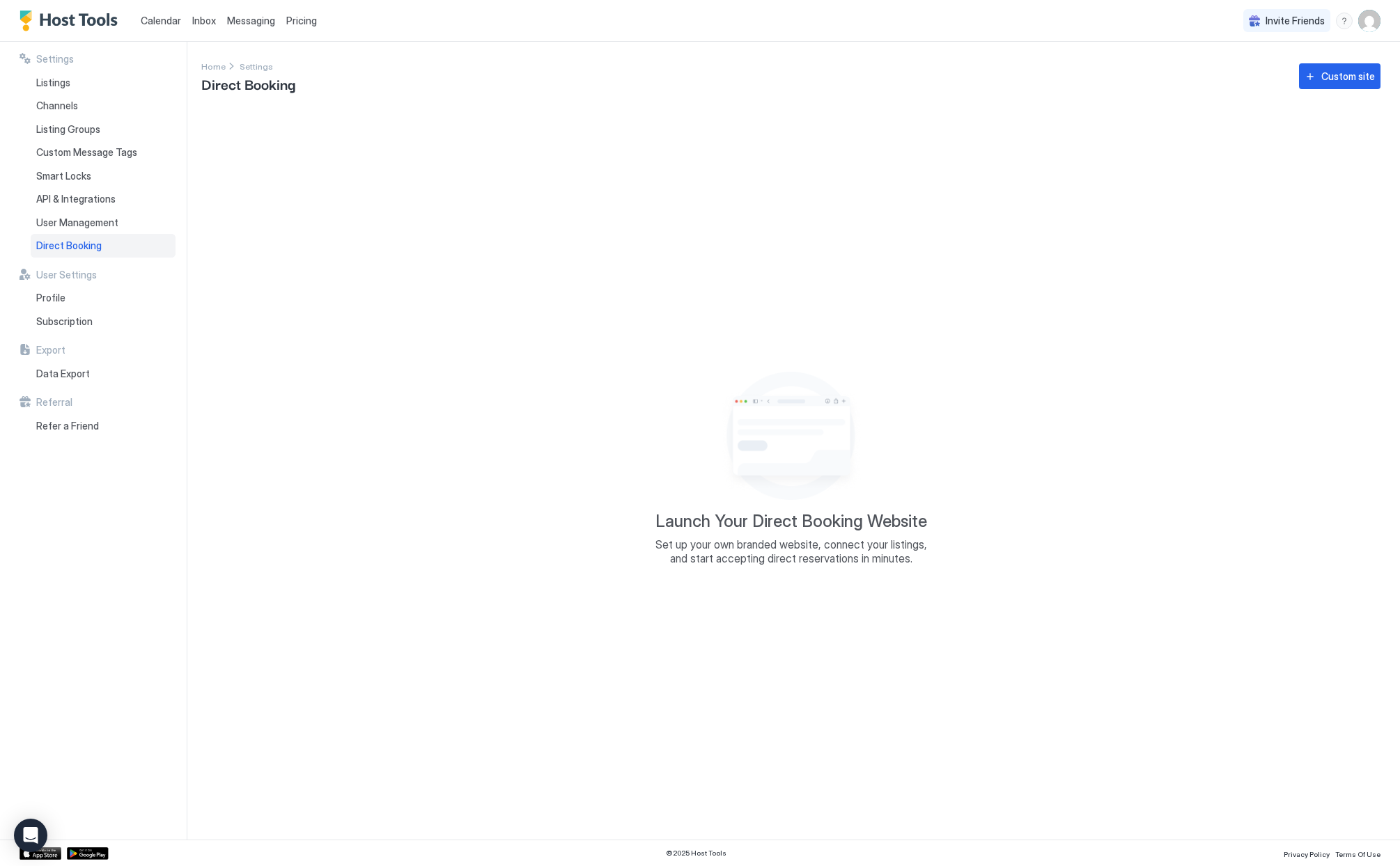
click at [105, 245] on div "Direct Booking" at bounding box center [103, 246] width 145 height 24
click at [1346, 81] on div "Custom site" at bounding box center [1348, 76] width 54 height 15
